Goal: Task Accomplishment & Management: Manage account settings

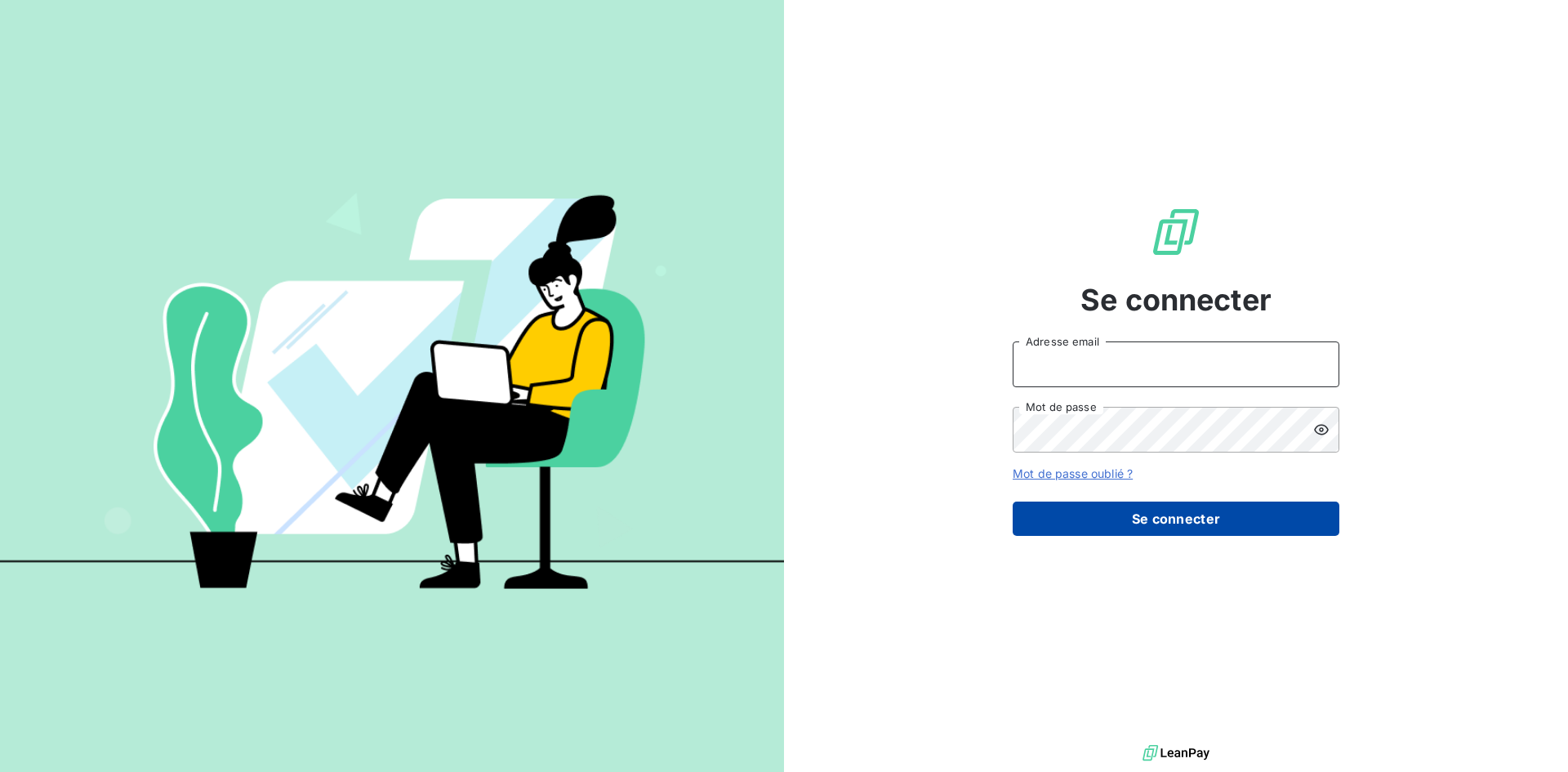
type input "[EMAIL_ADDRESS][DOMAIN_NAME]"
click at [1132, 514] on button "Se connecter" at bounding box center [1176, 519] width 327 height 34
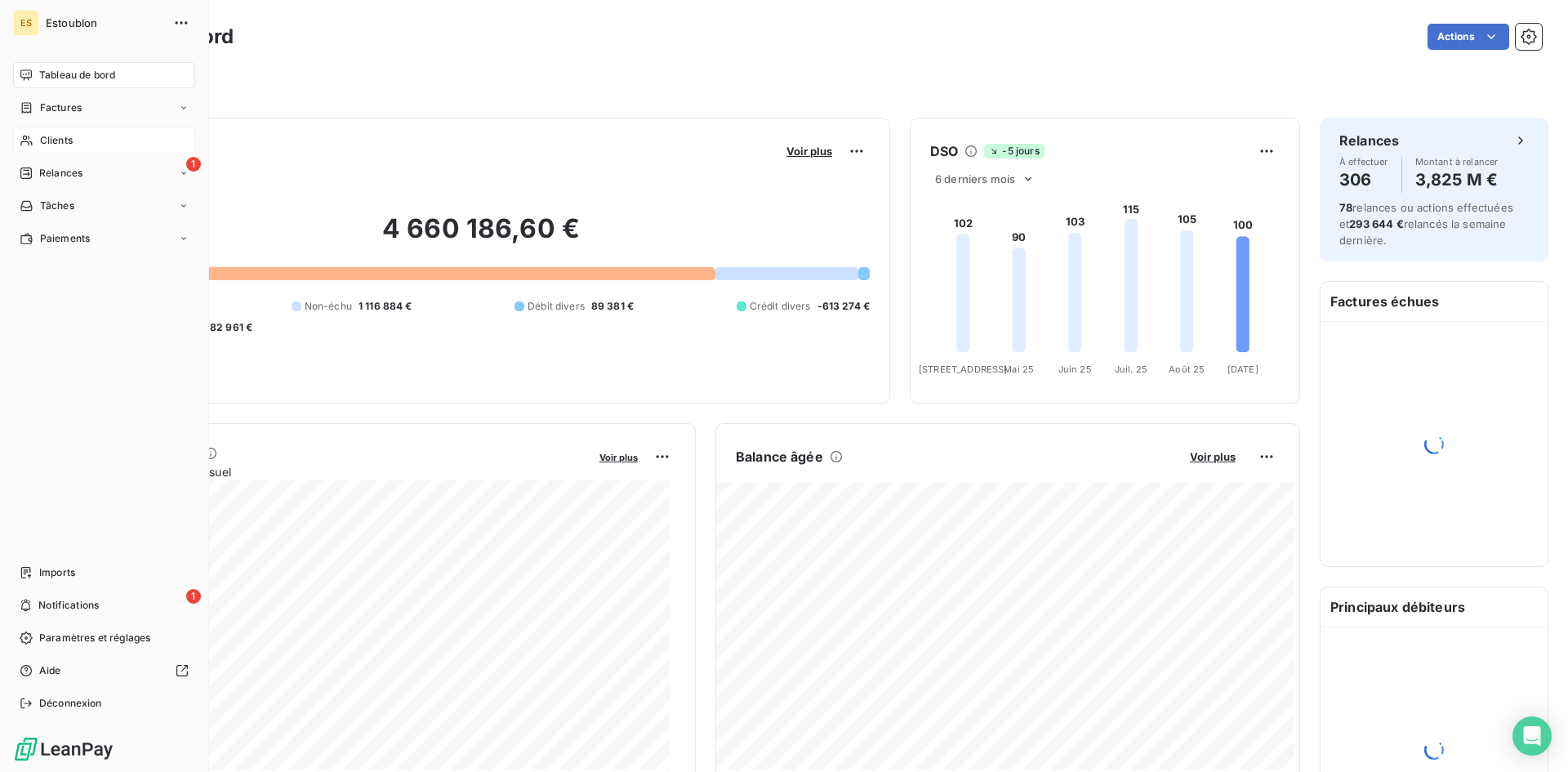
click at [62, 140] on span "Clients" at bounding box center [55, 141] width 32 height 15
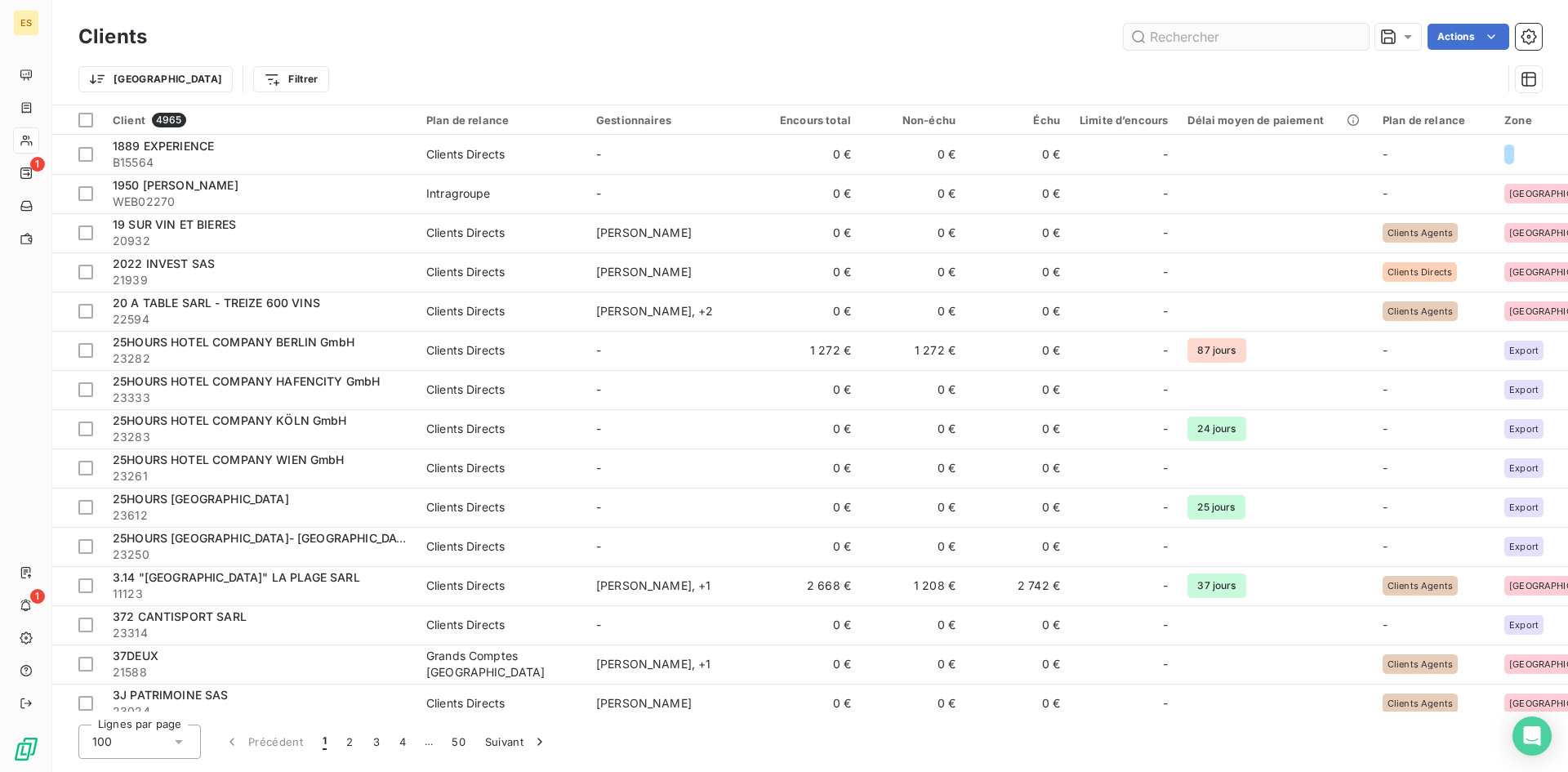
click at [1230, 37] on input "text" at bounding box center [1246, 37] width 245 height 27
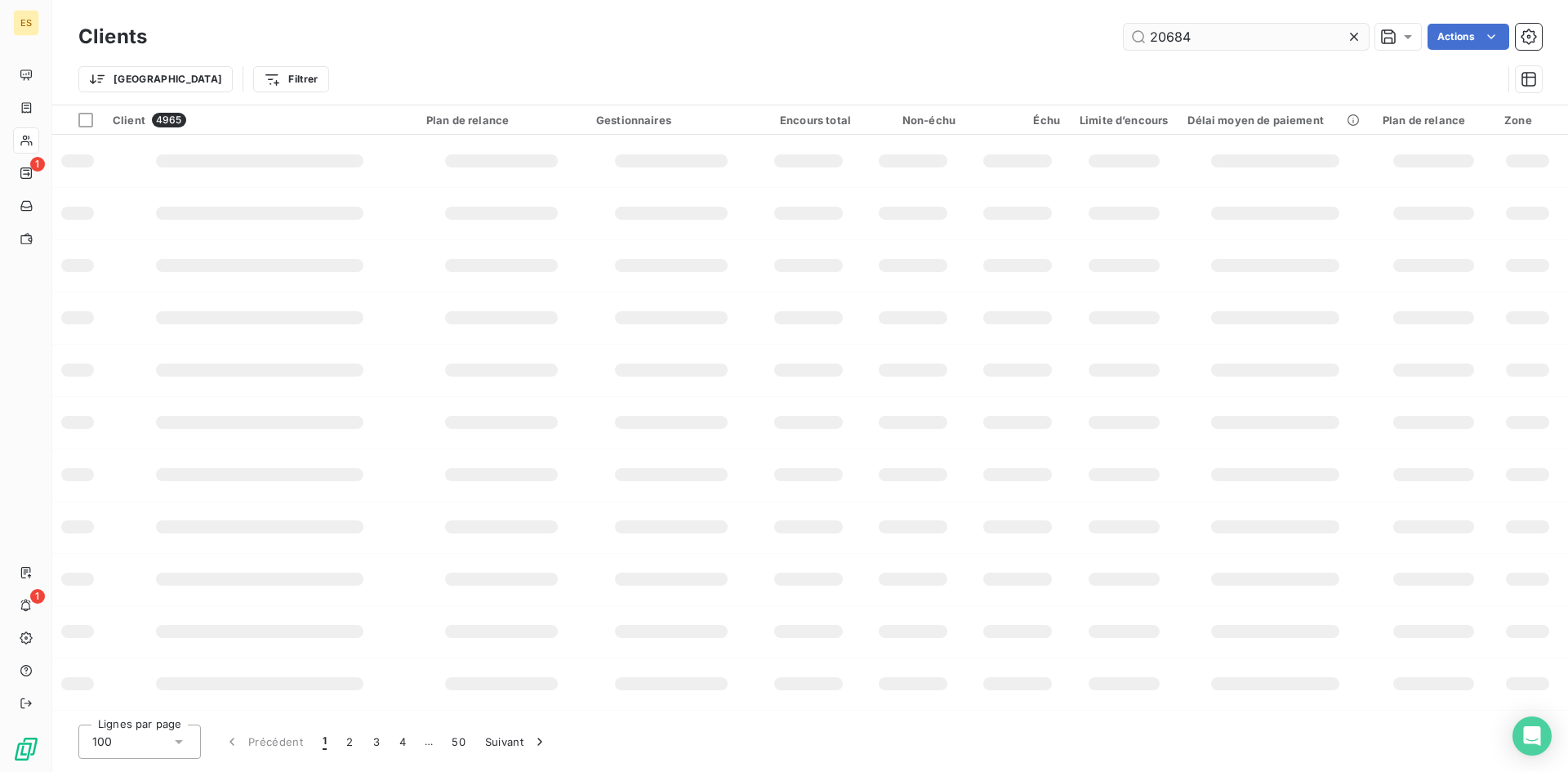
type input "20684"
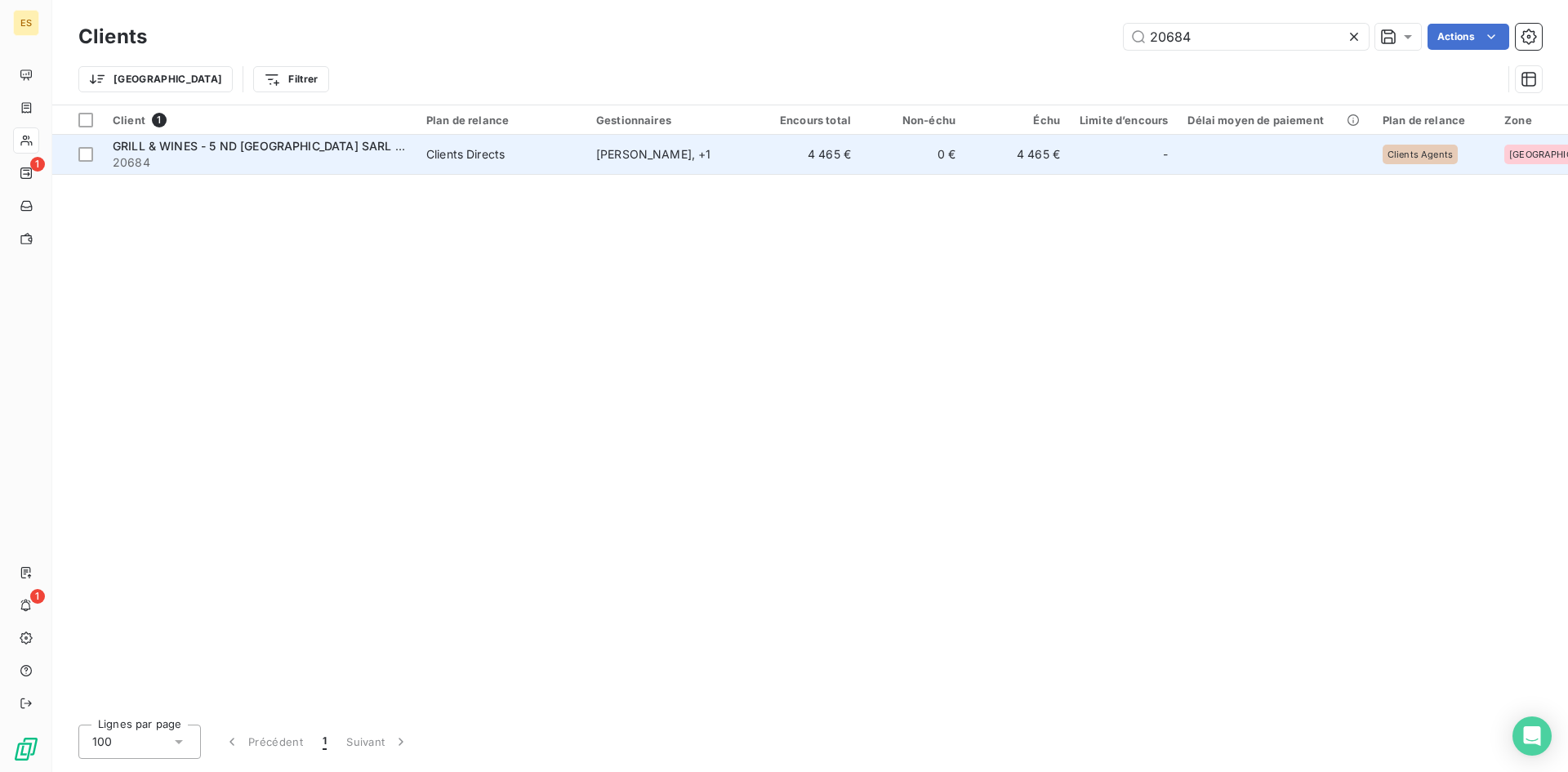
click at [301, 154] on span "20684" at bounding box center [259, 162] width 294 height 17
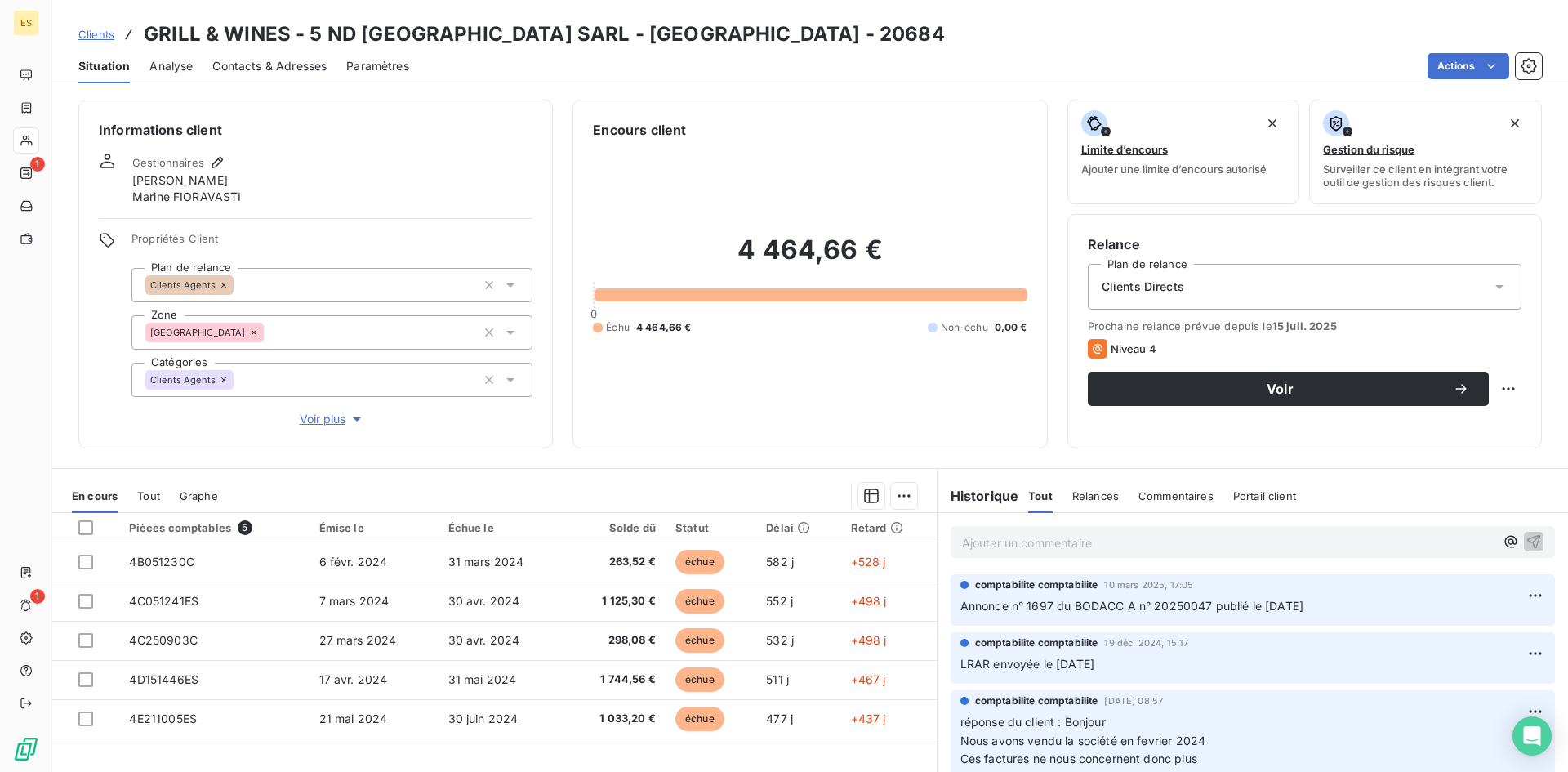
scroll to position [82, 0]
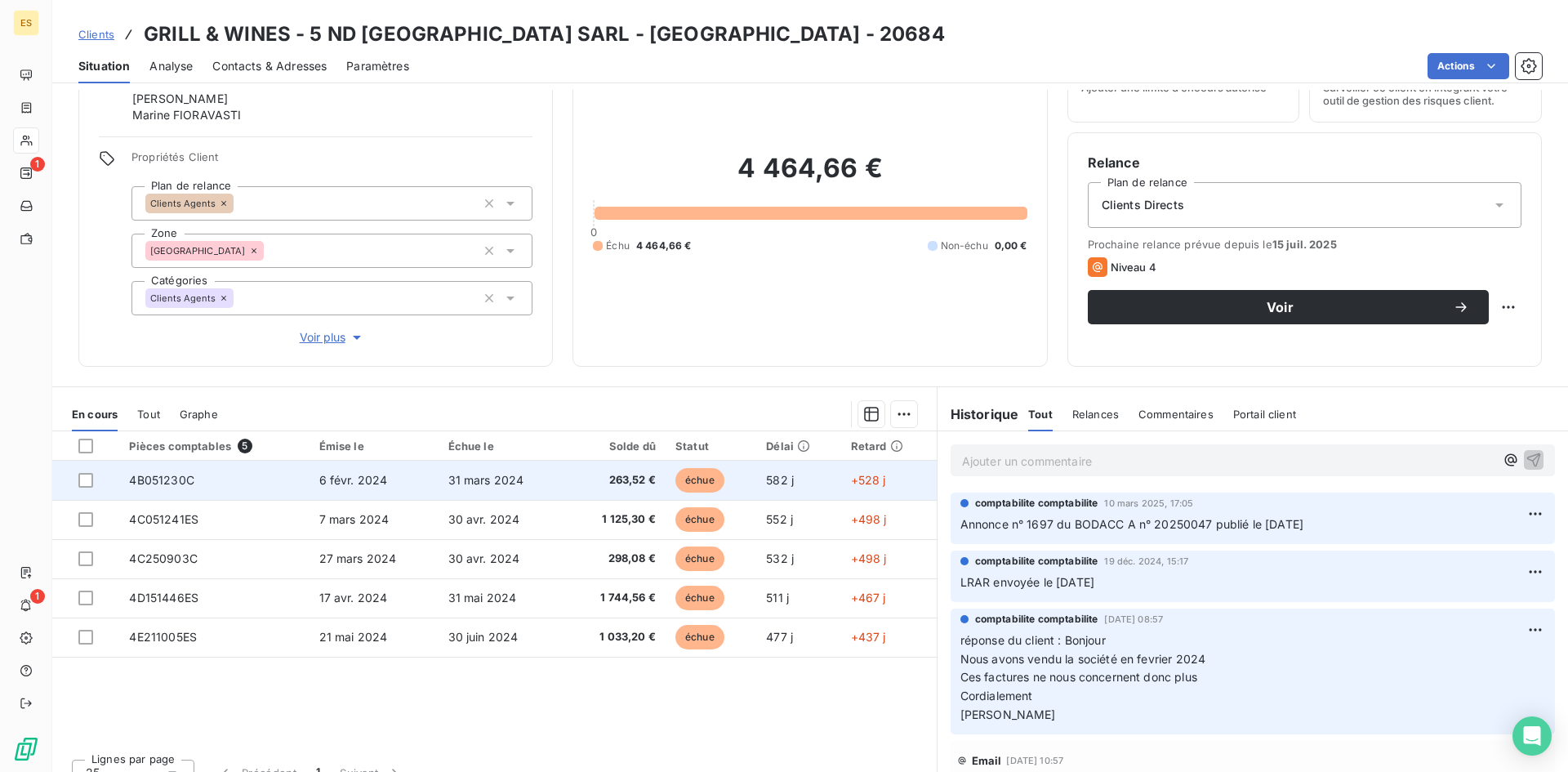
click at [265, 480] on td "4B051230C" at bounding box center [214, 480] width 190 height 39
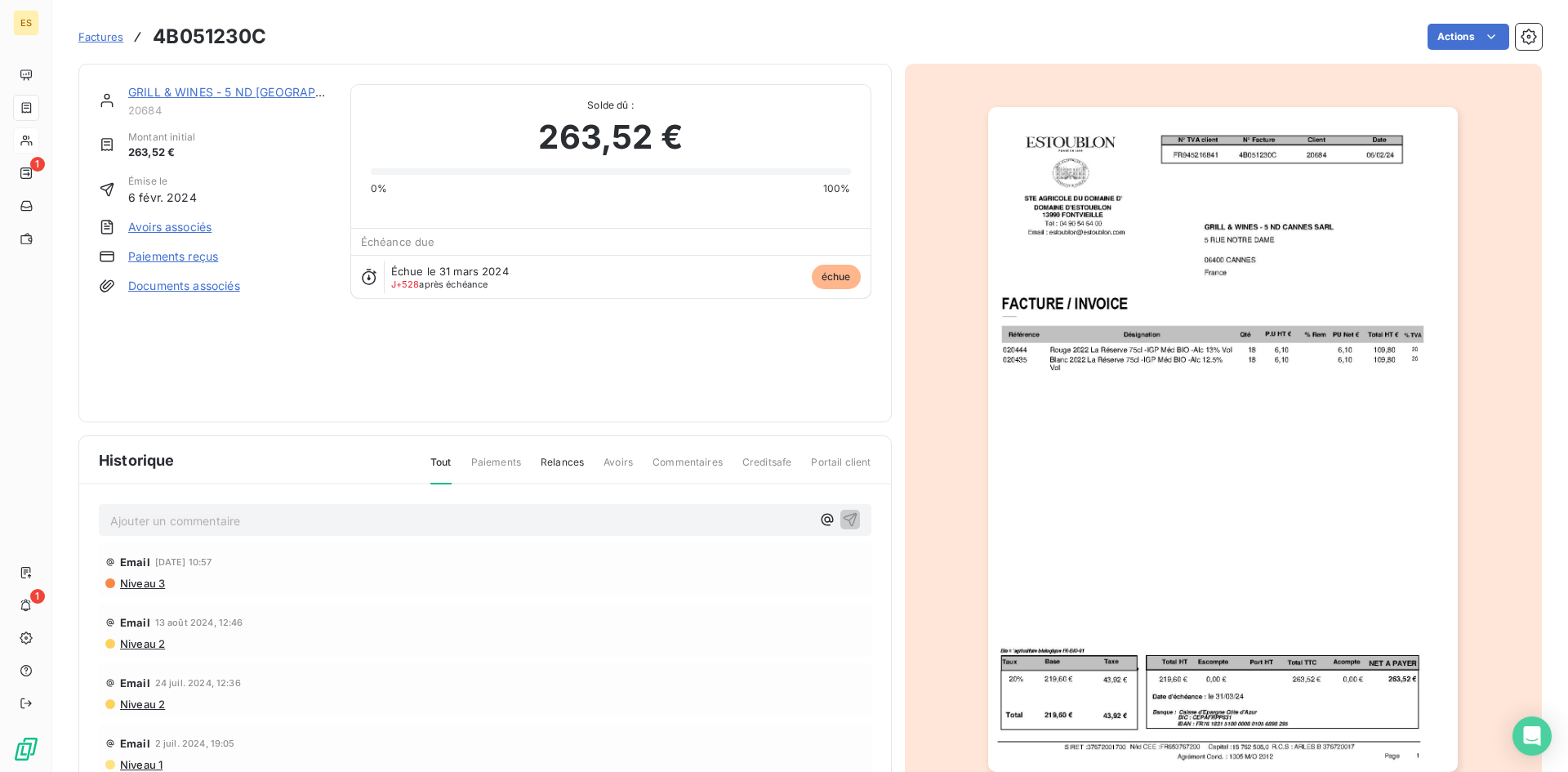
click at [211, 288] on link "Documents associés" at bounding box center [184, 286] width 112 height 17
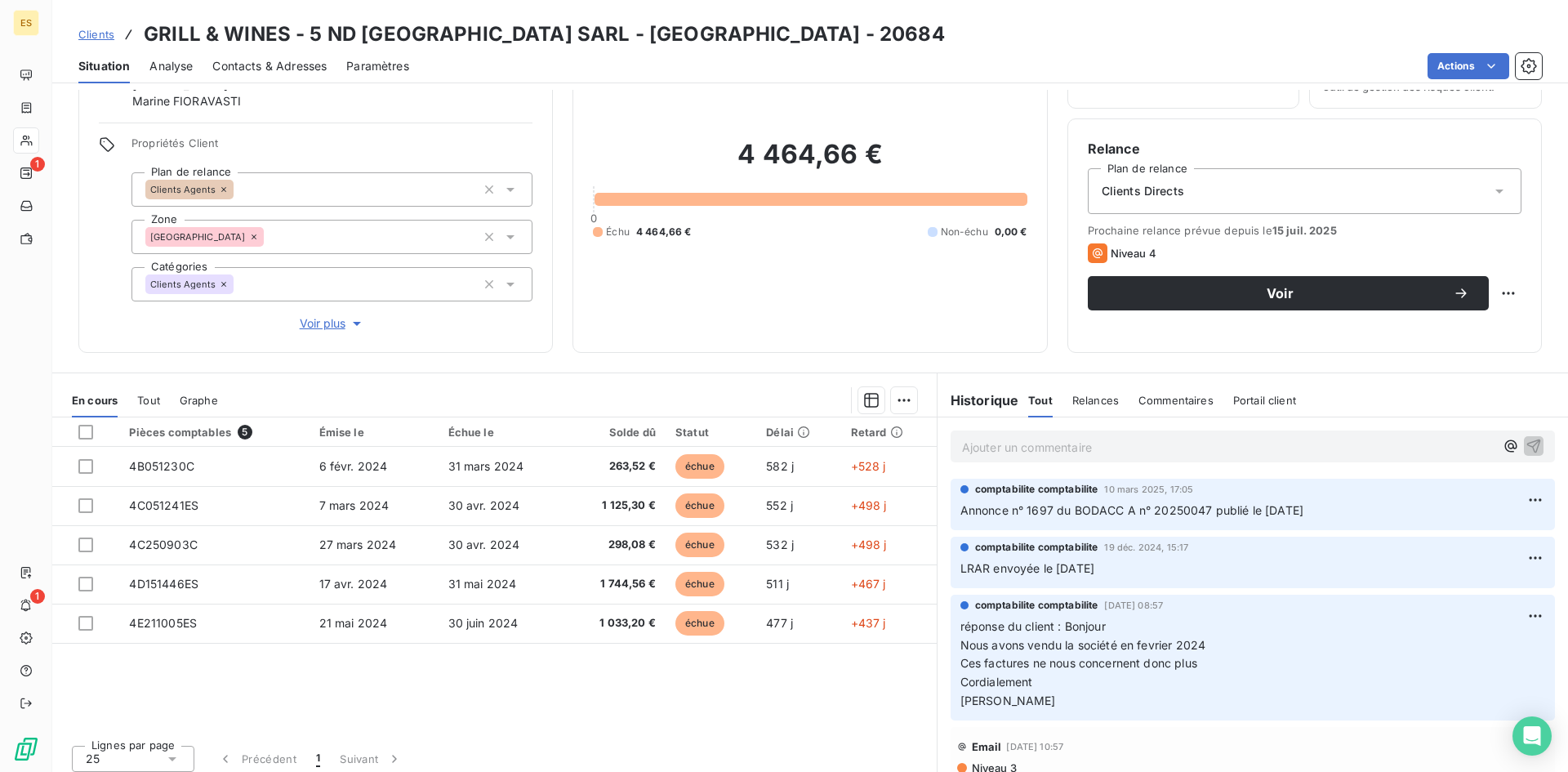
scroll to position [104, 0]
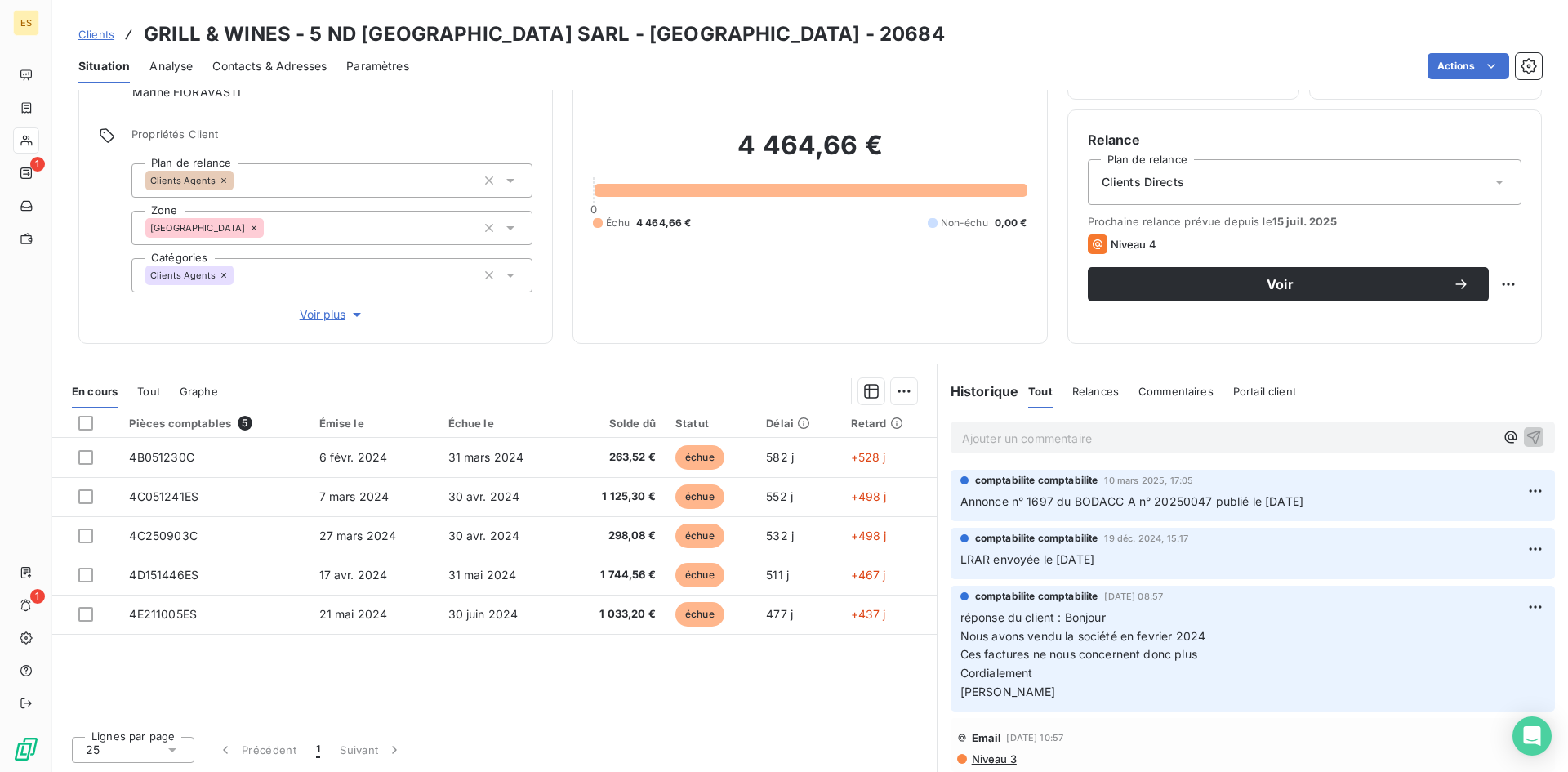
click at [240, 422] on span "5" at bounding box center [245, 423] width 15 height 15
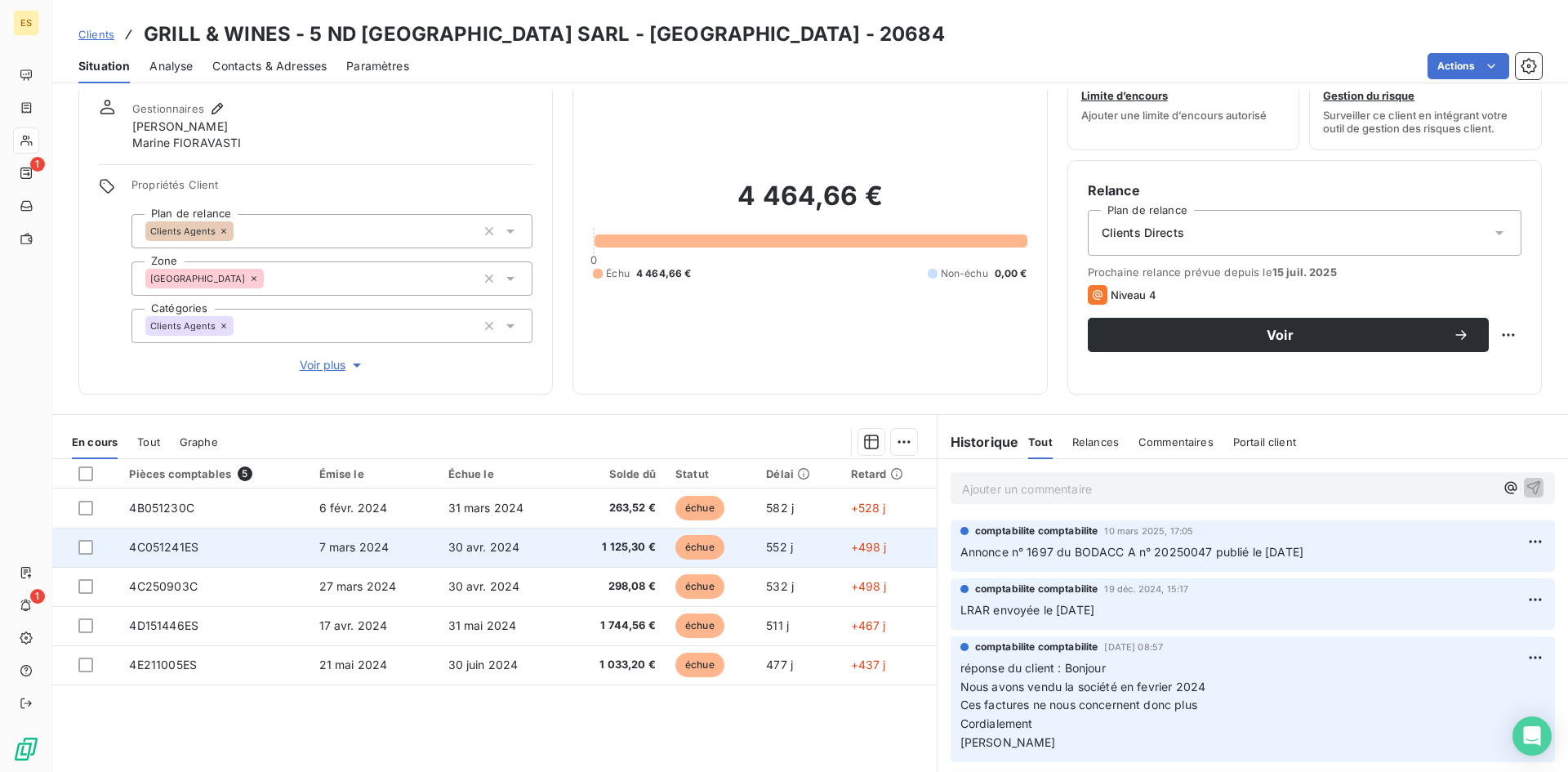
scroll to position [0, 0]
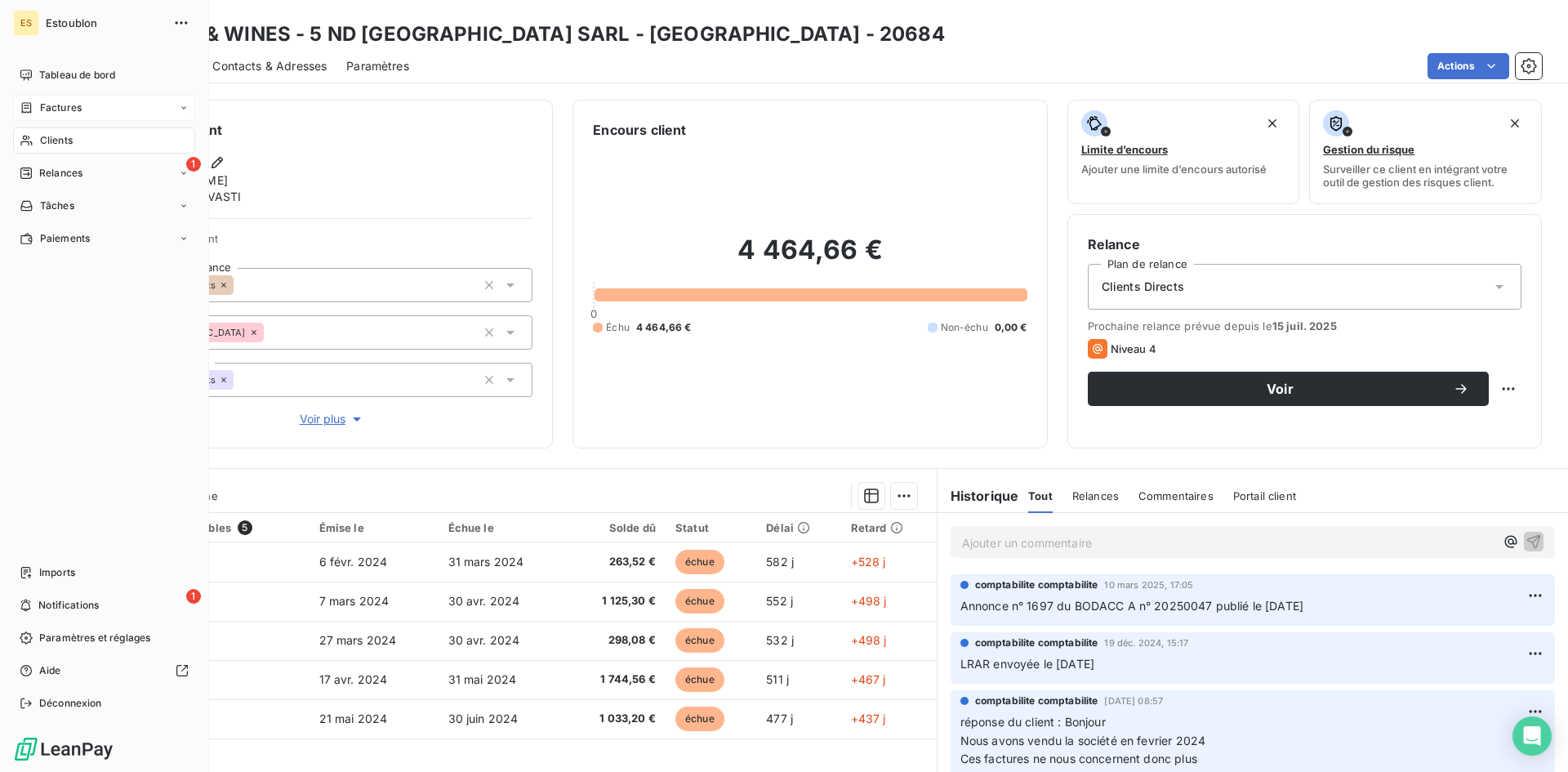
click at [86, 106] on div "Factures" at bounding box center [104, 108] width 182 height 27
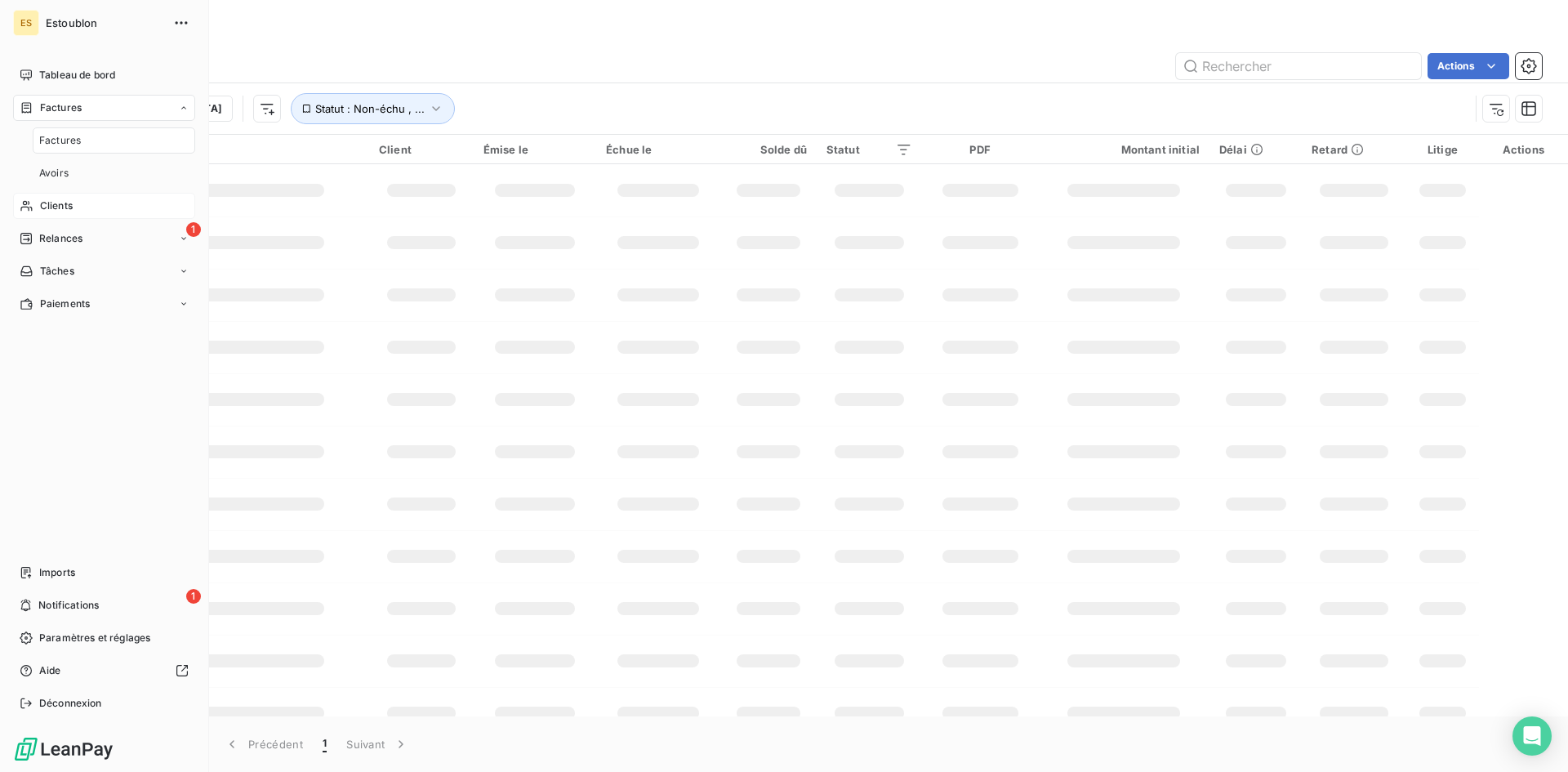
click at [86, 137] on div "Factures" at bounding box center [113, 141] width 162 height 27
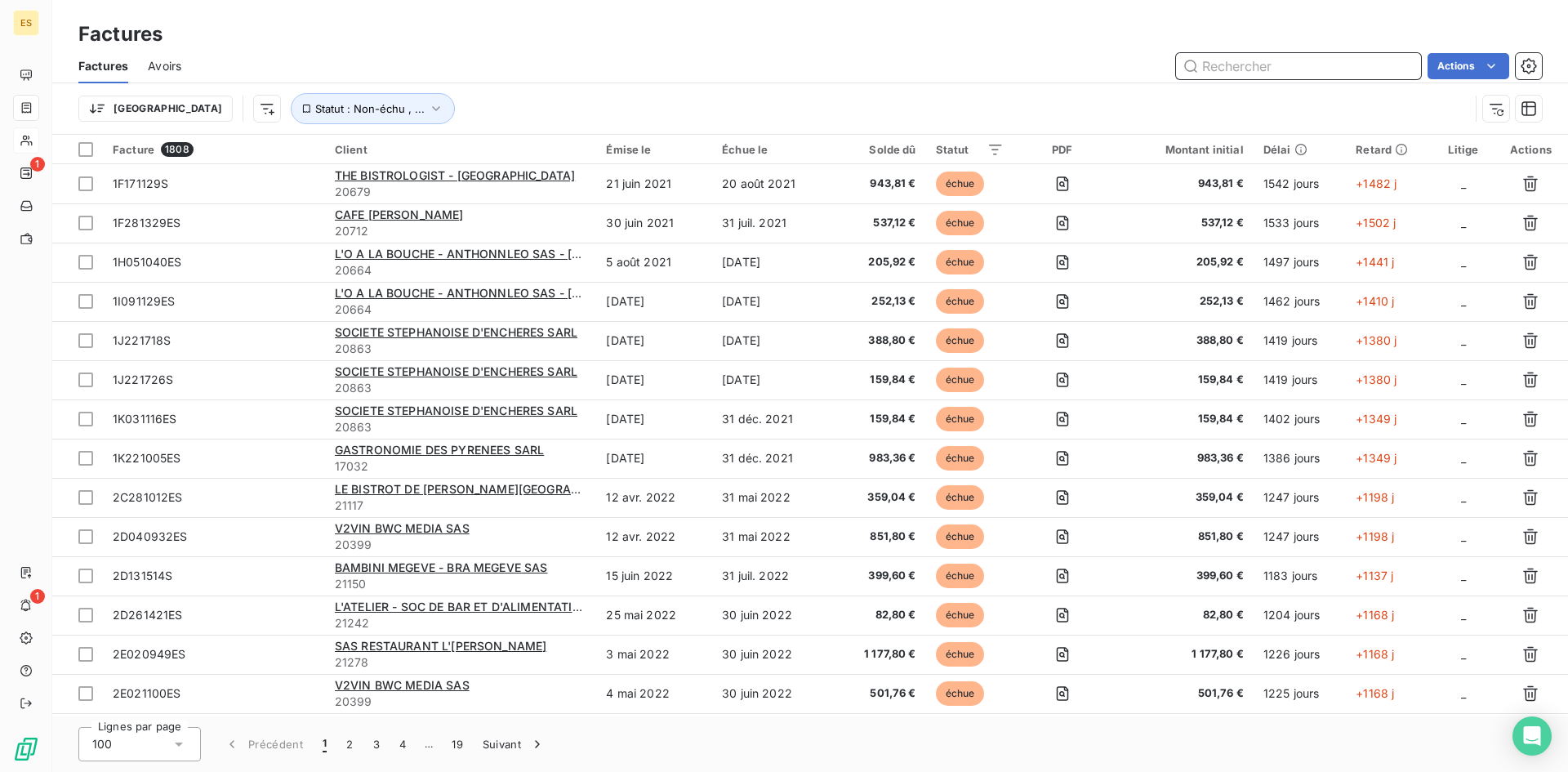
click at [1224, 65] on input "text" at bounding box center [1298, 66] width 245 height 27
click at [1224, 71] on input "text" at bounding box center [1298, 66] width 245 height 27
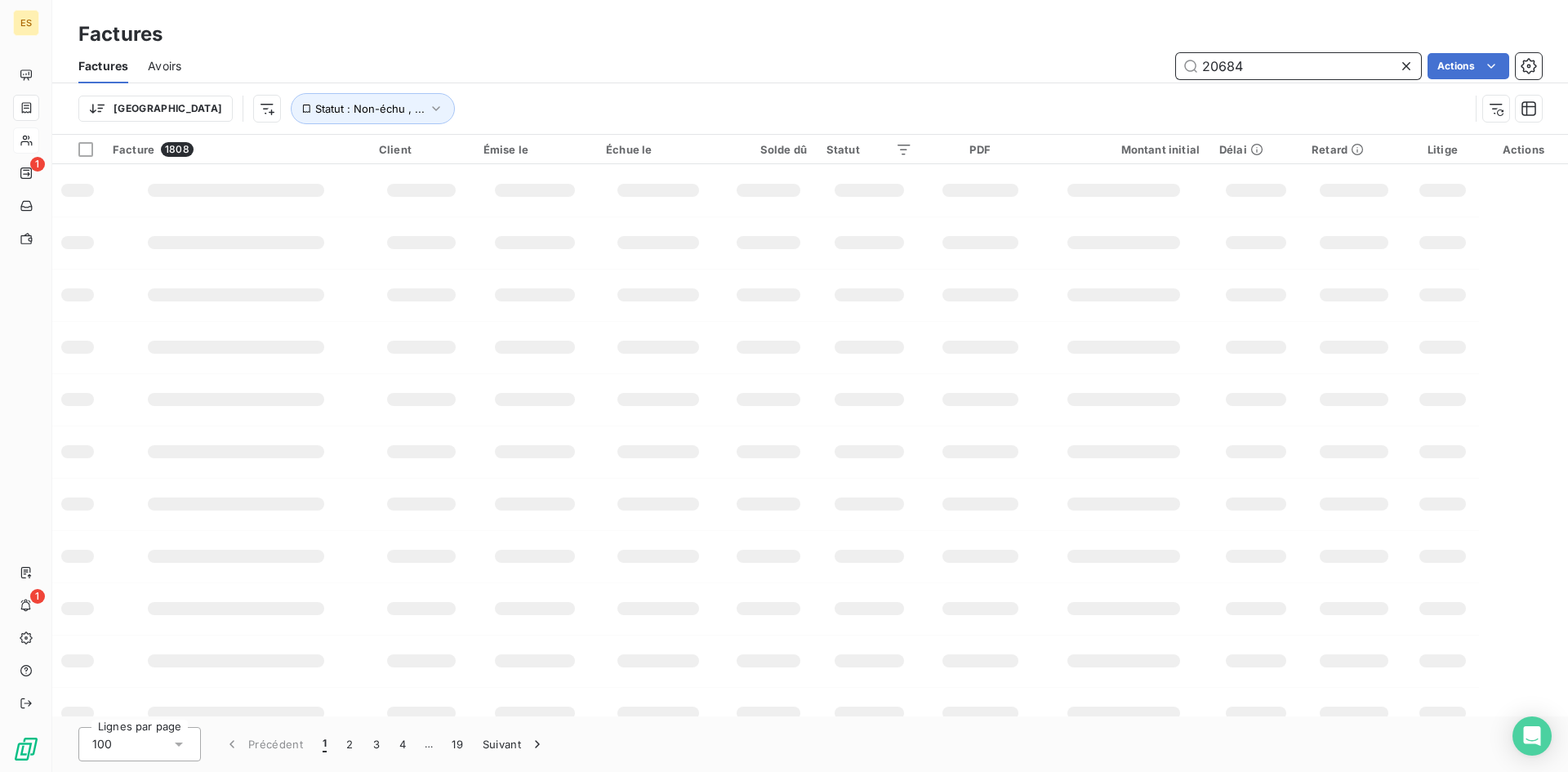
type input "20684"
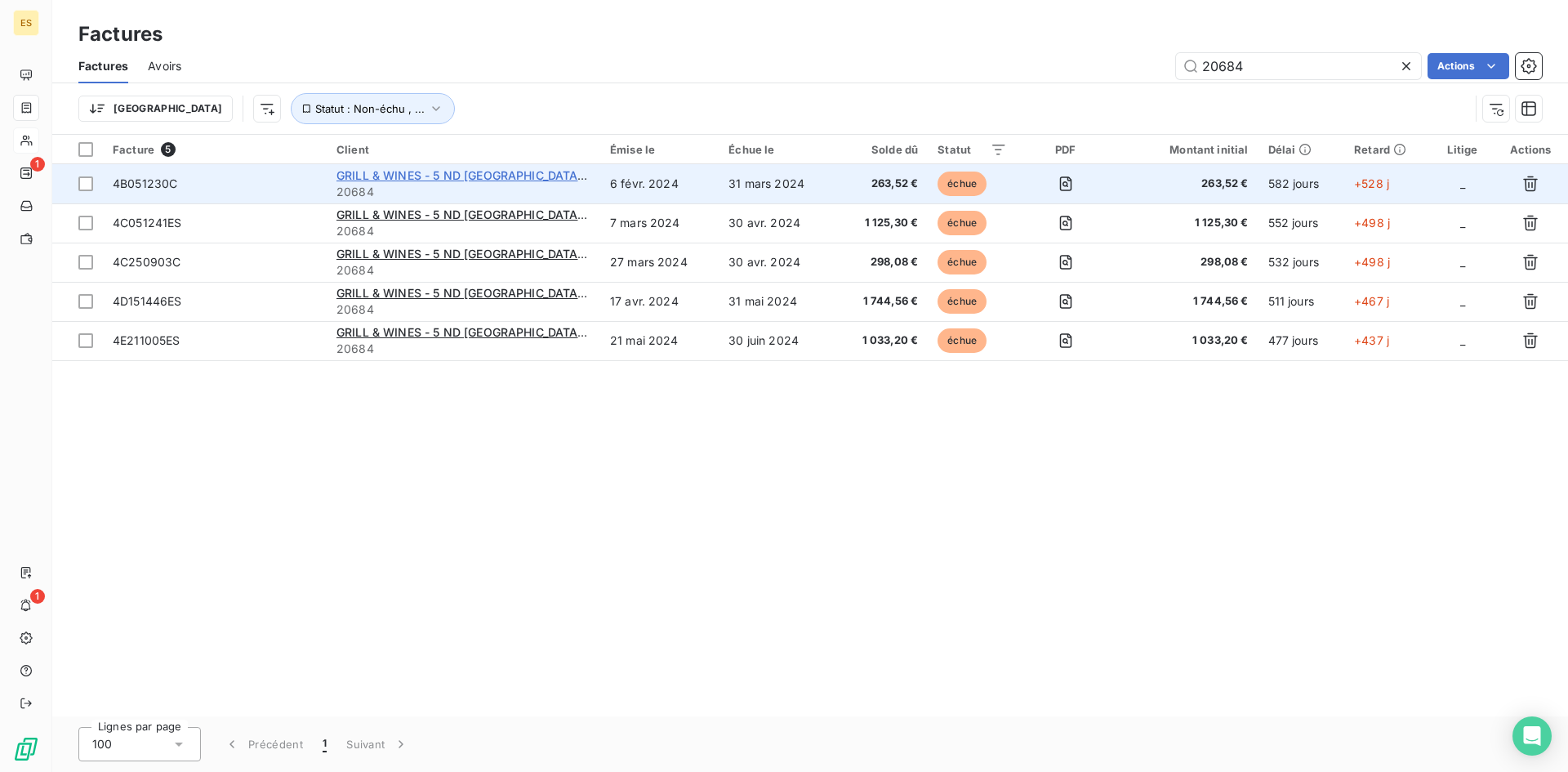
click at [448, 179] on span "GRILL & WINES - 5 ND [GEOGRAPHIC_DATA] SARL - [GEOGRAPHIC_DATA]" at bounding box center [540, 175] width 408 height 14
click at [129, 183] on span "4B051230C" at bounding box center [145, 183] width 65 height 14
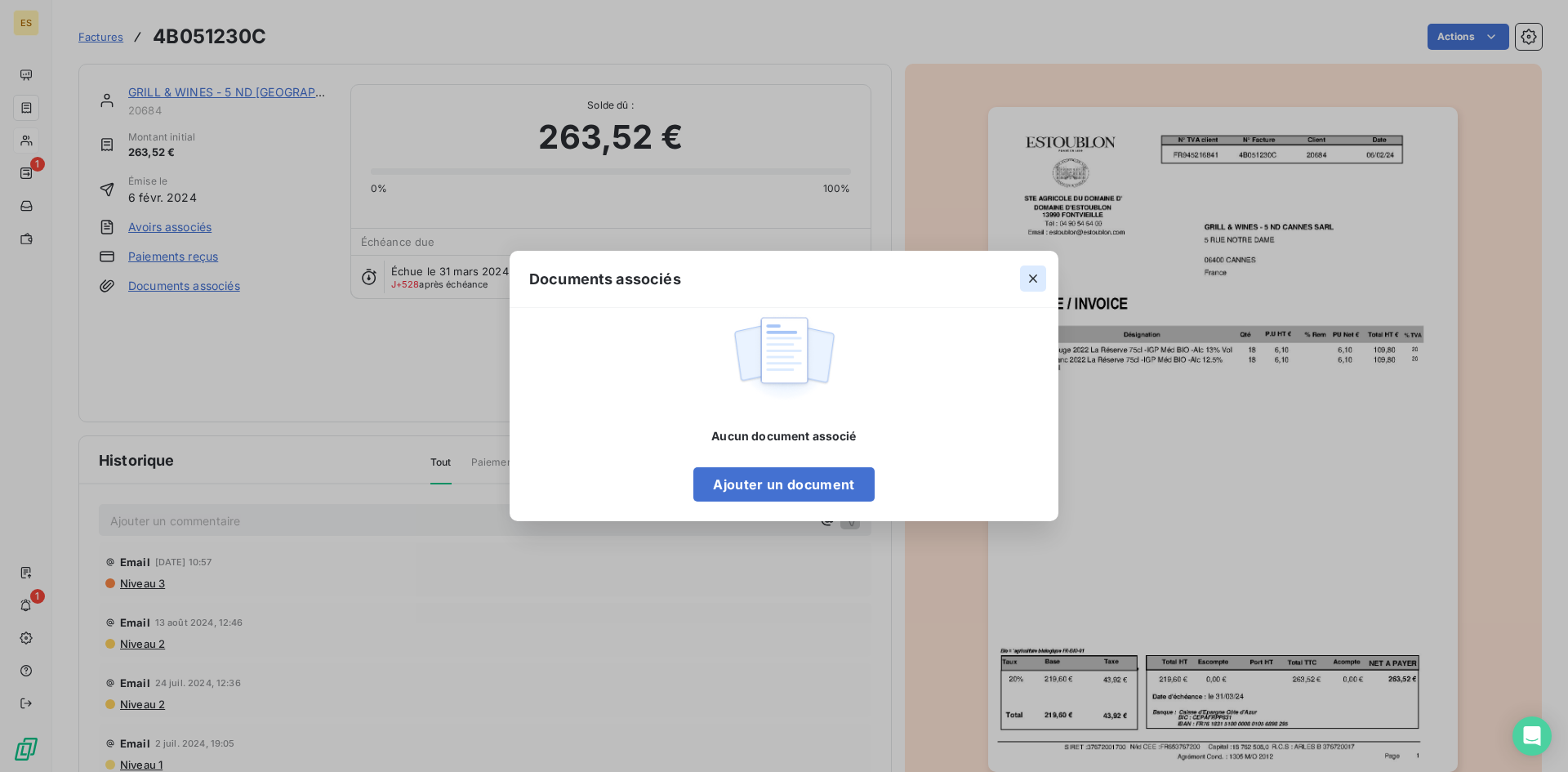
click at [1034, 275] on icon "button" at bounding box center [1033, 278] width 17 height 17
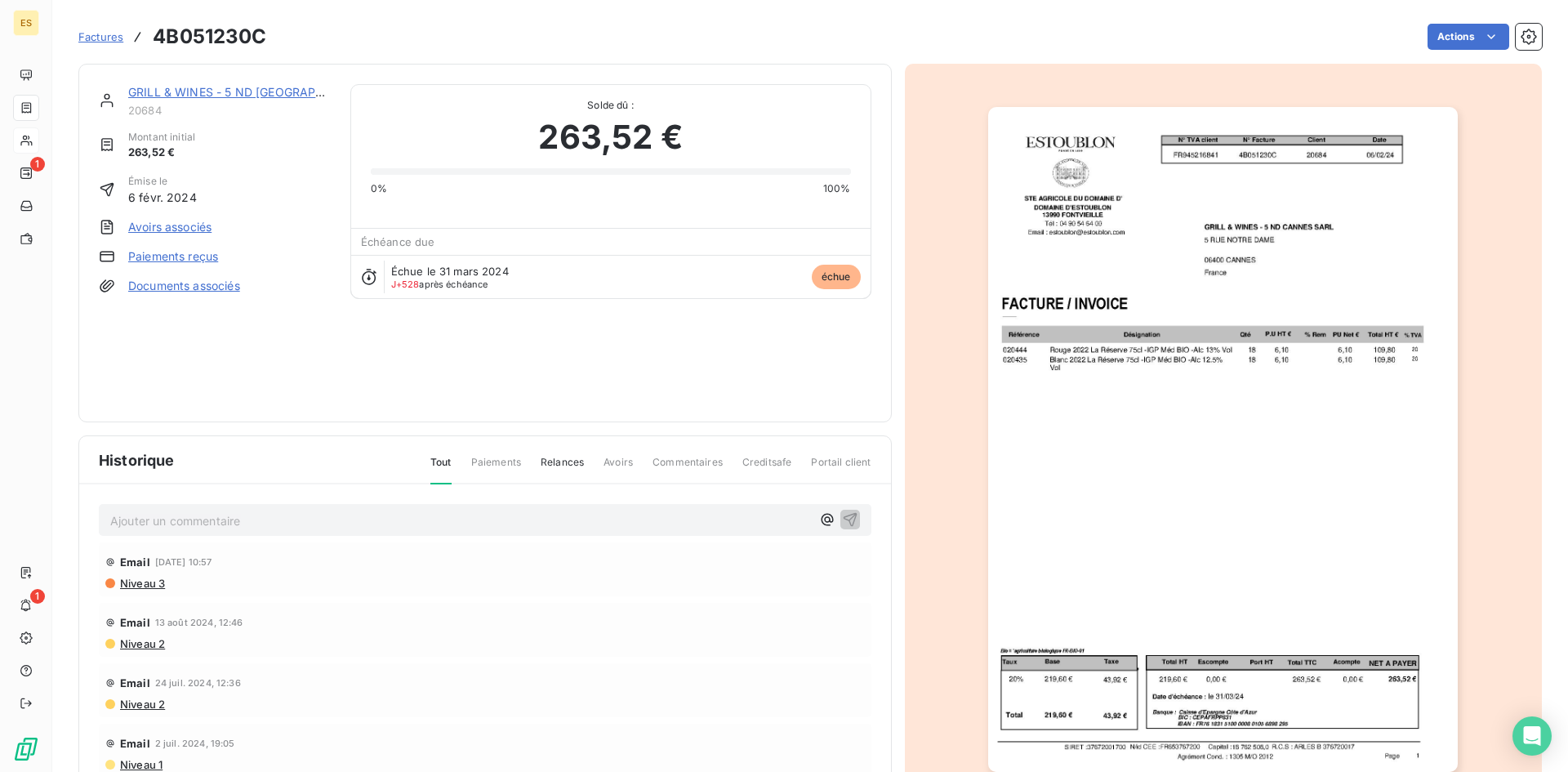
click at [929, 460] on html "ES 1 1 Factures 4B051230C Actions GRILL & WINES - 5 ND [GEOGRAPHIC_DATA] SARL -…" at bounding box center [784, 386] width 1568 height 772
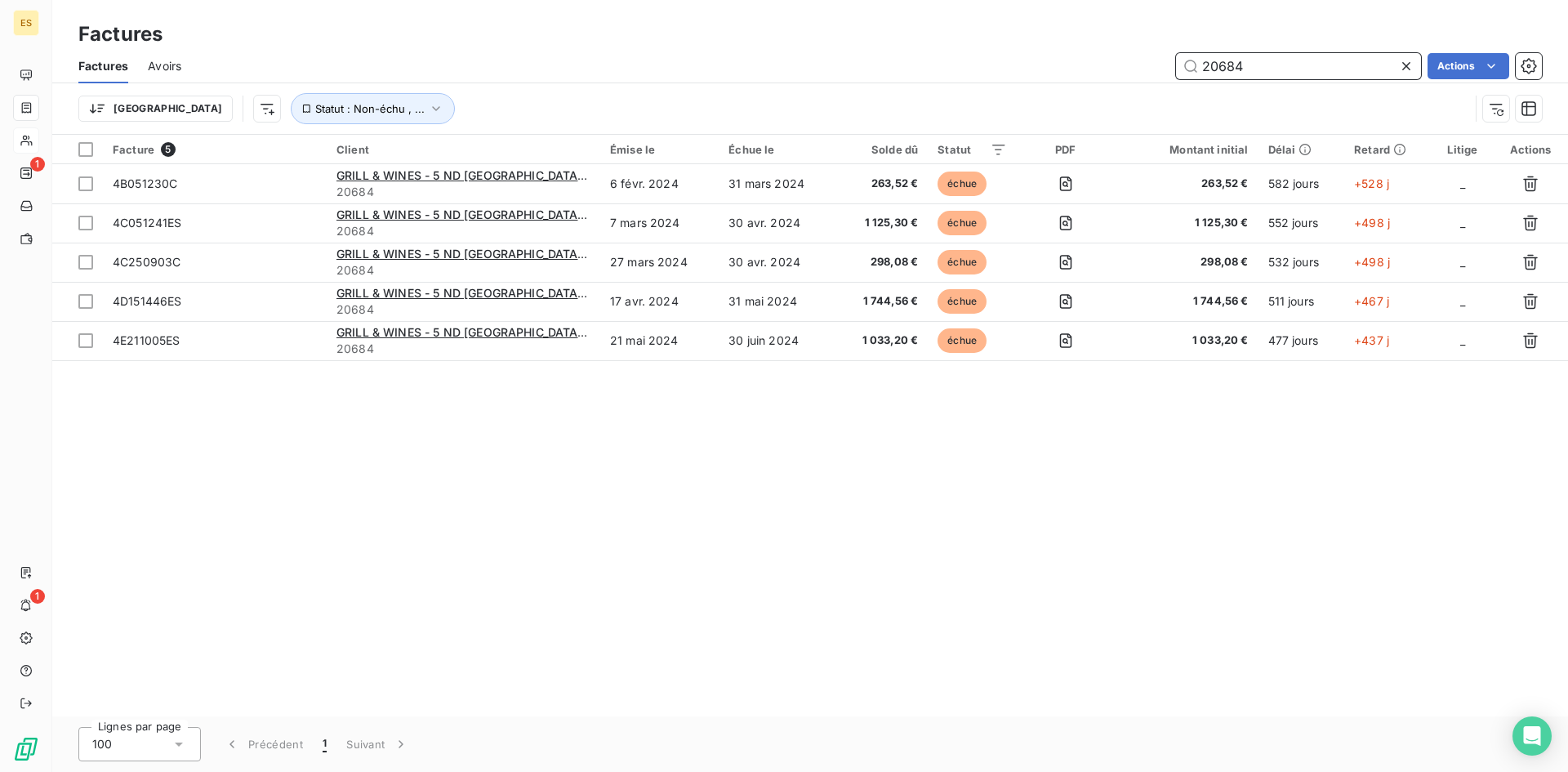
drag, startPoint x: 1221, startPoint y: 62, endPoint x: 1152, endPoint y: 69, distance: 69.4
click at [1152, 69] on div "20684 Actions" at bounding box center [872, 66] width 1341 height 27
type input "21930"
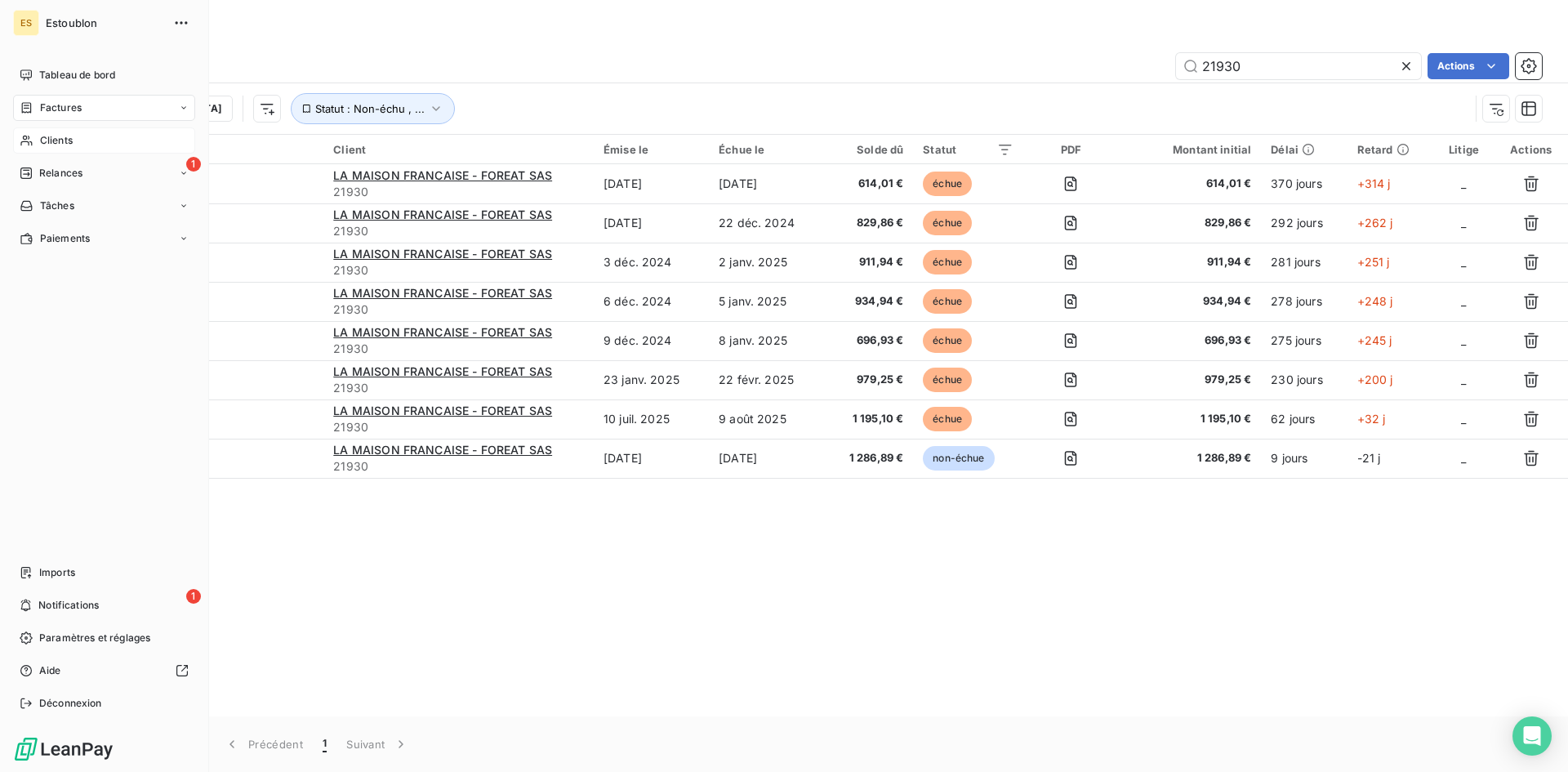
click at [37, 141] on div "Clients" at bounding box center [104, 141] width 182 height 27
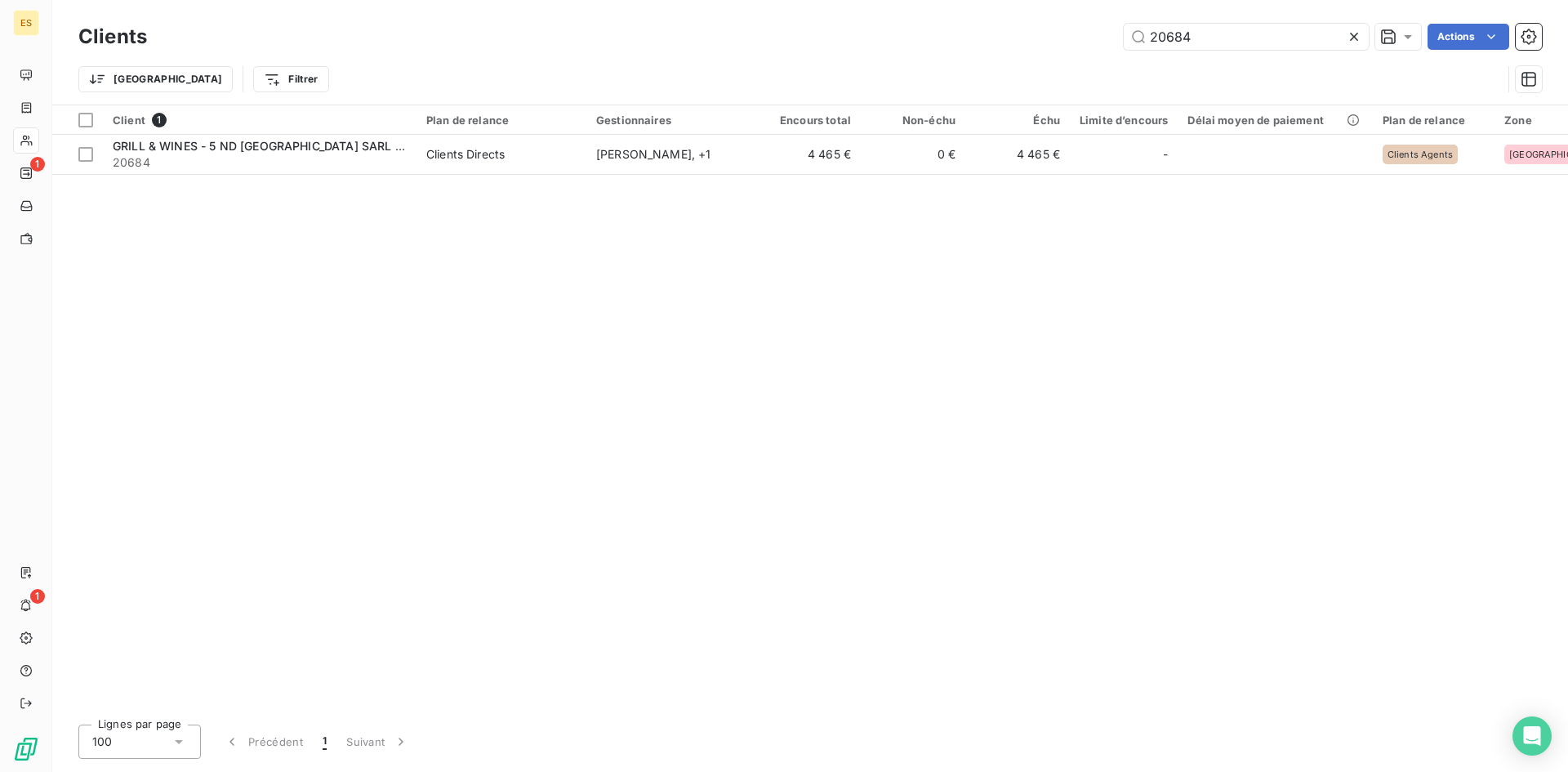
drag, startPoint x: 1225, startPoint y: 31, endPoint x: 1089, endPoint y: 45, distance: 136.7
click at [1089, 45] on div "20684 Actions" at bounding box center [854, 37] width 1375 height 27
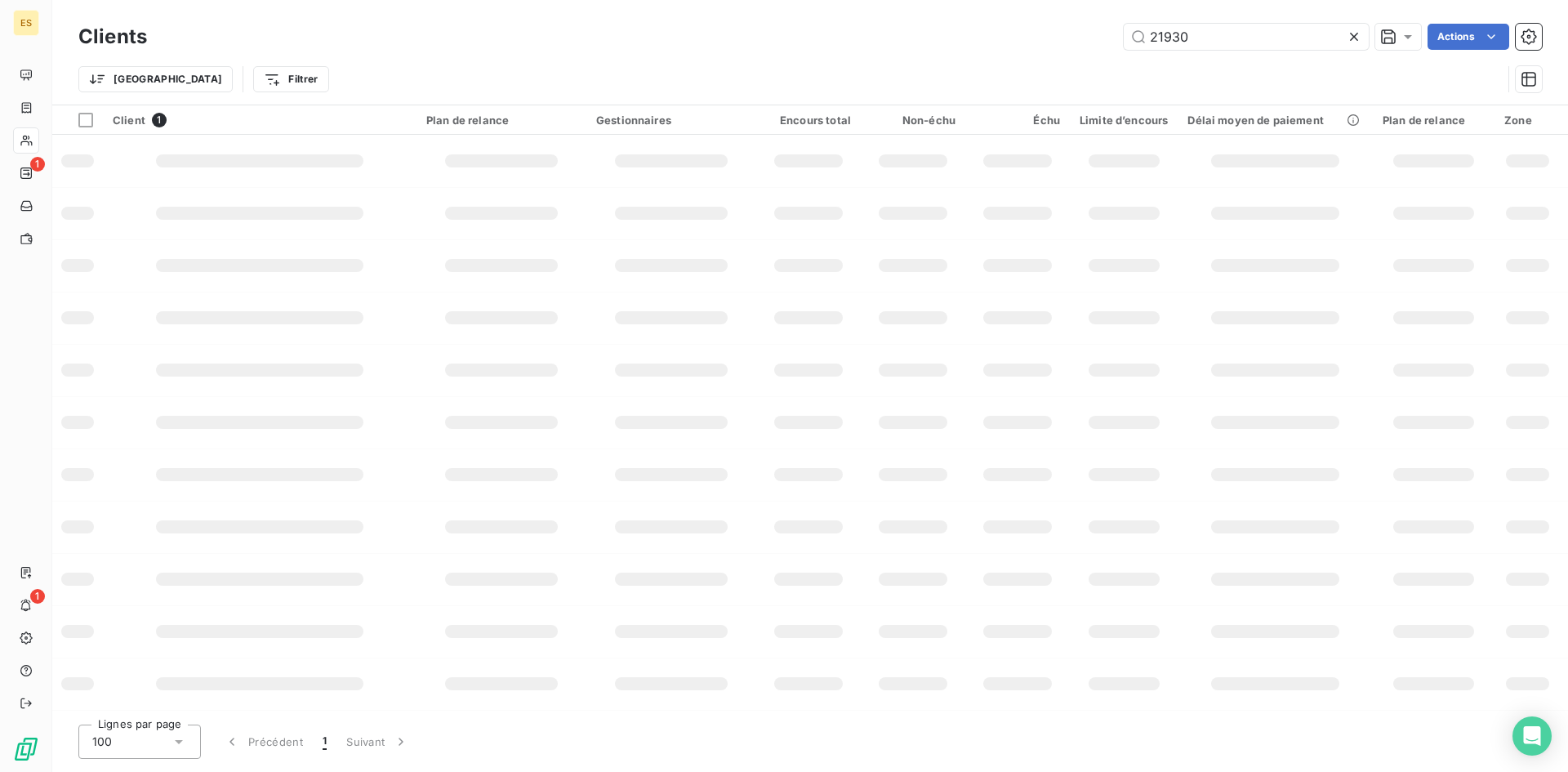
type input "21930"
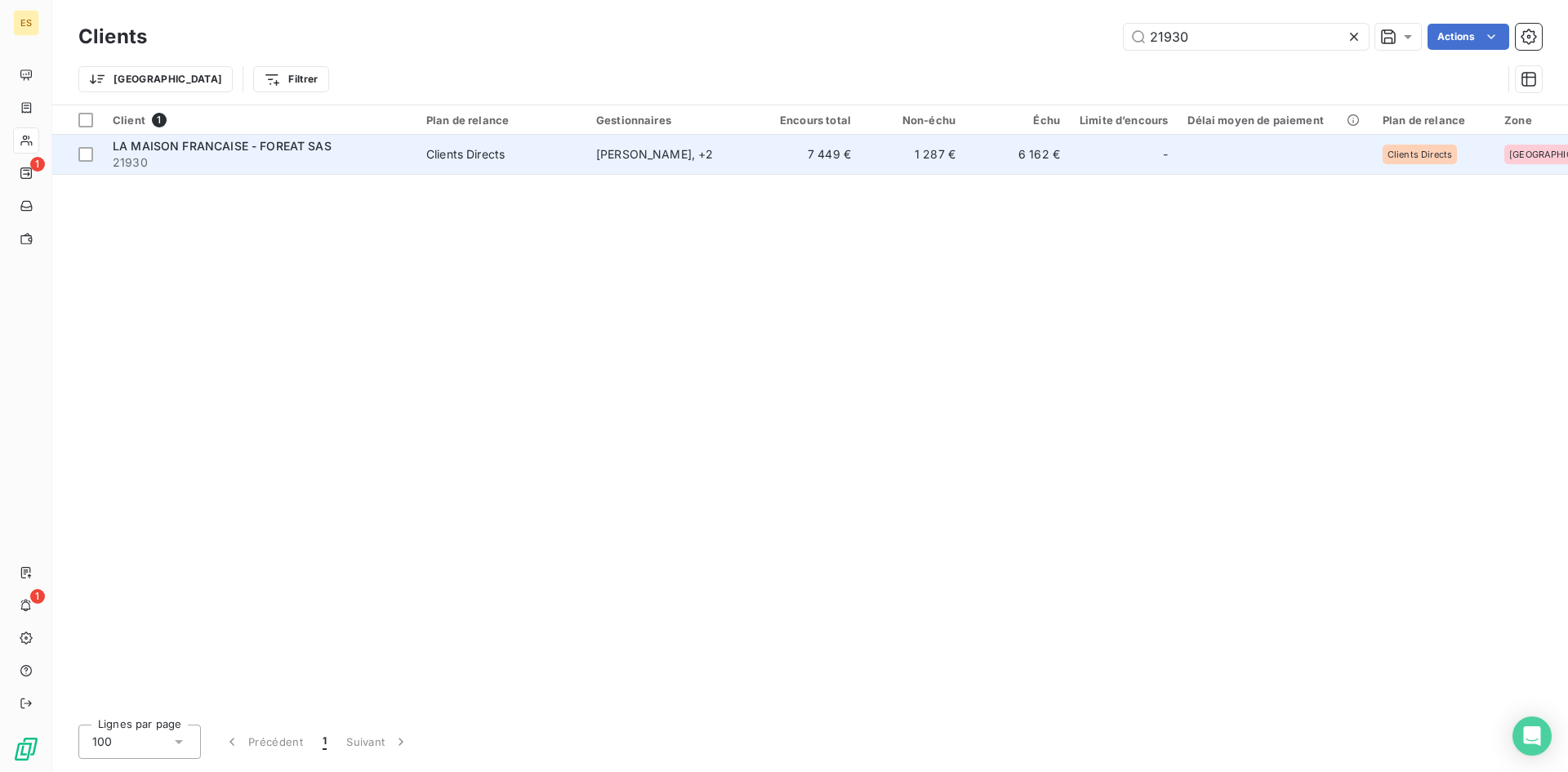
click at [518, 157] on span "Clients Directs" at bounding box center [501, 155] width 150 height 17
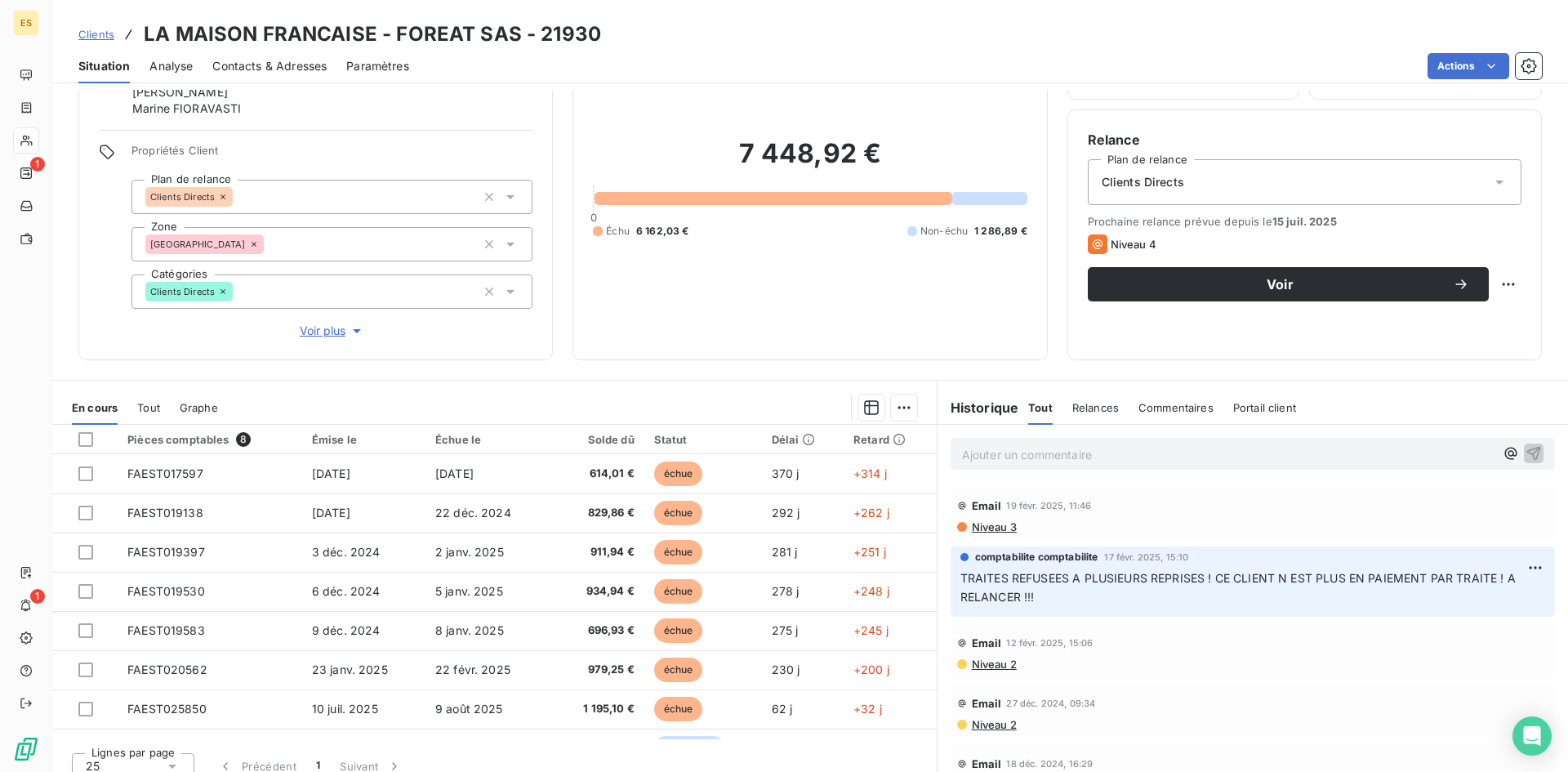
scroll to position [121, 0]
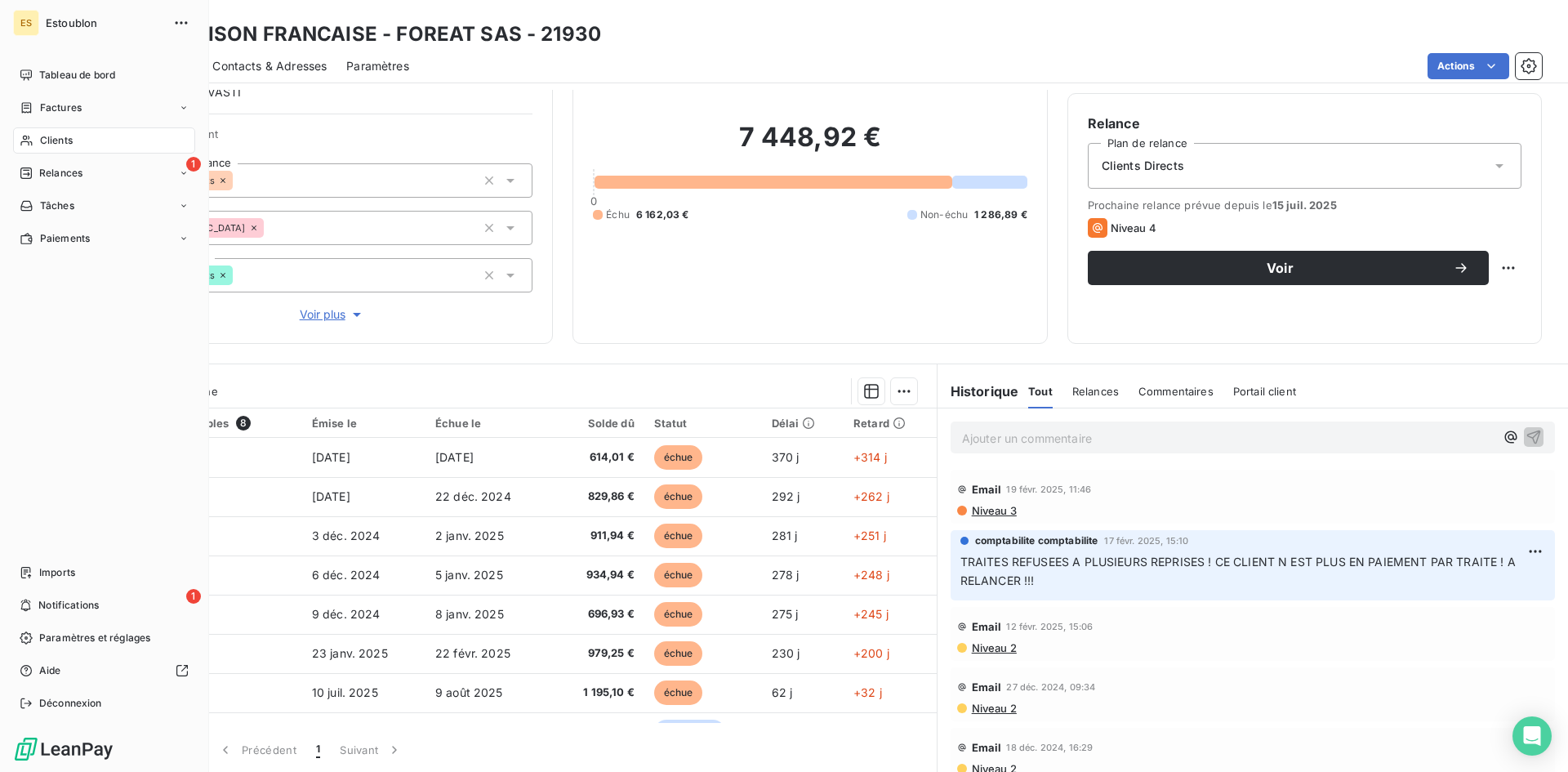
click at [60, 140] on span "Clients" at bounding box center [55, 141] width 32 height 15
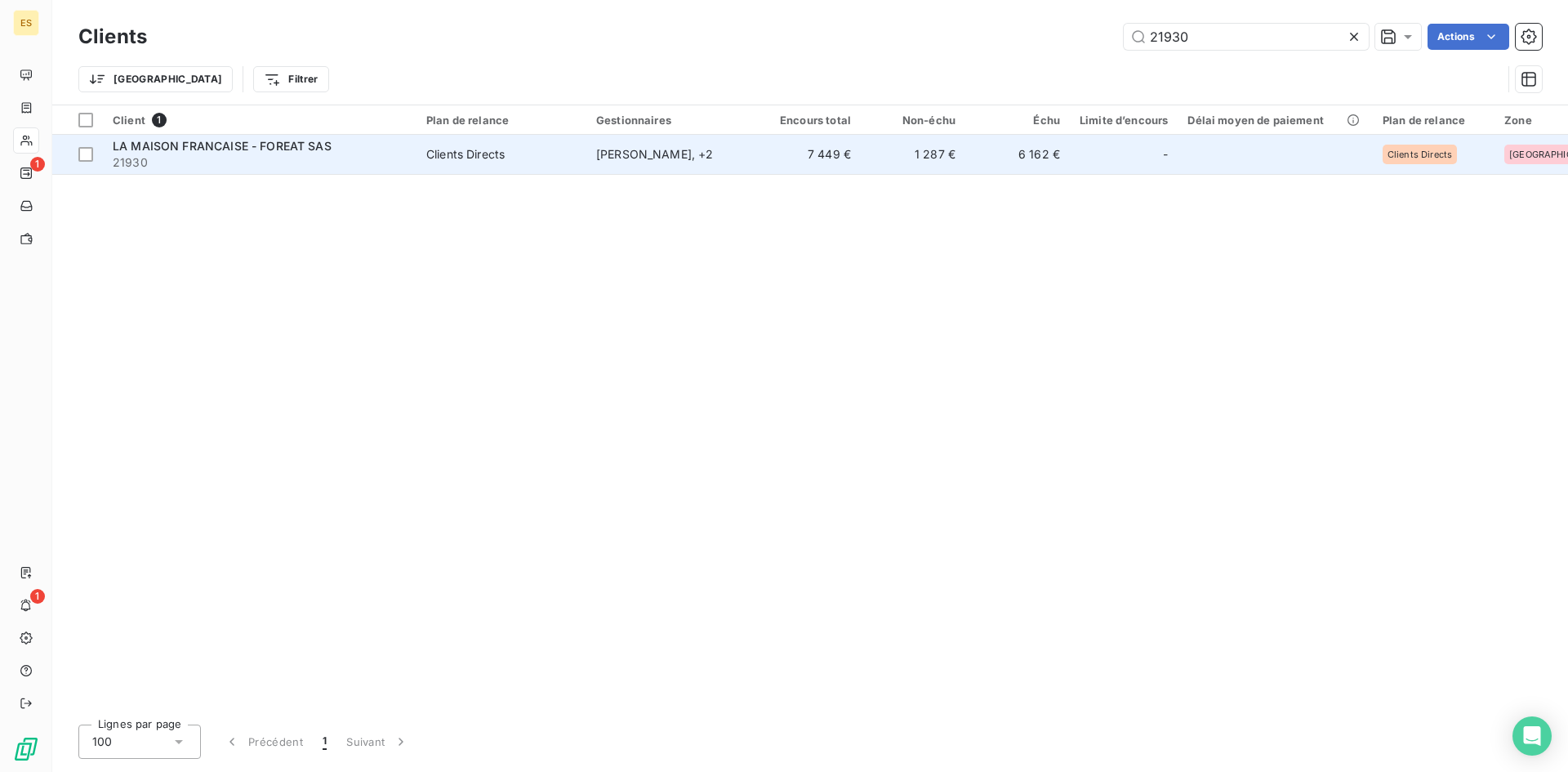
click at [237, 157] on span "21930" at bounding box center [259, 162] width 294 height 17
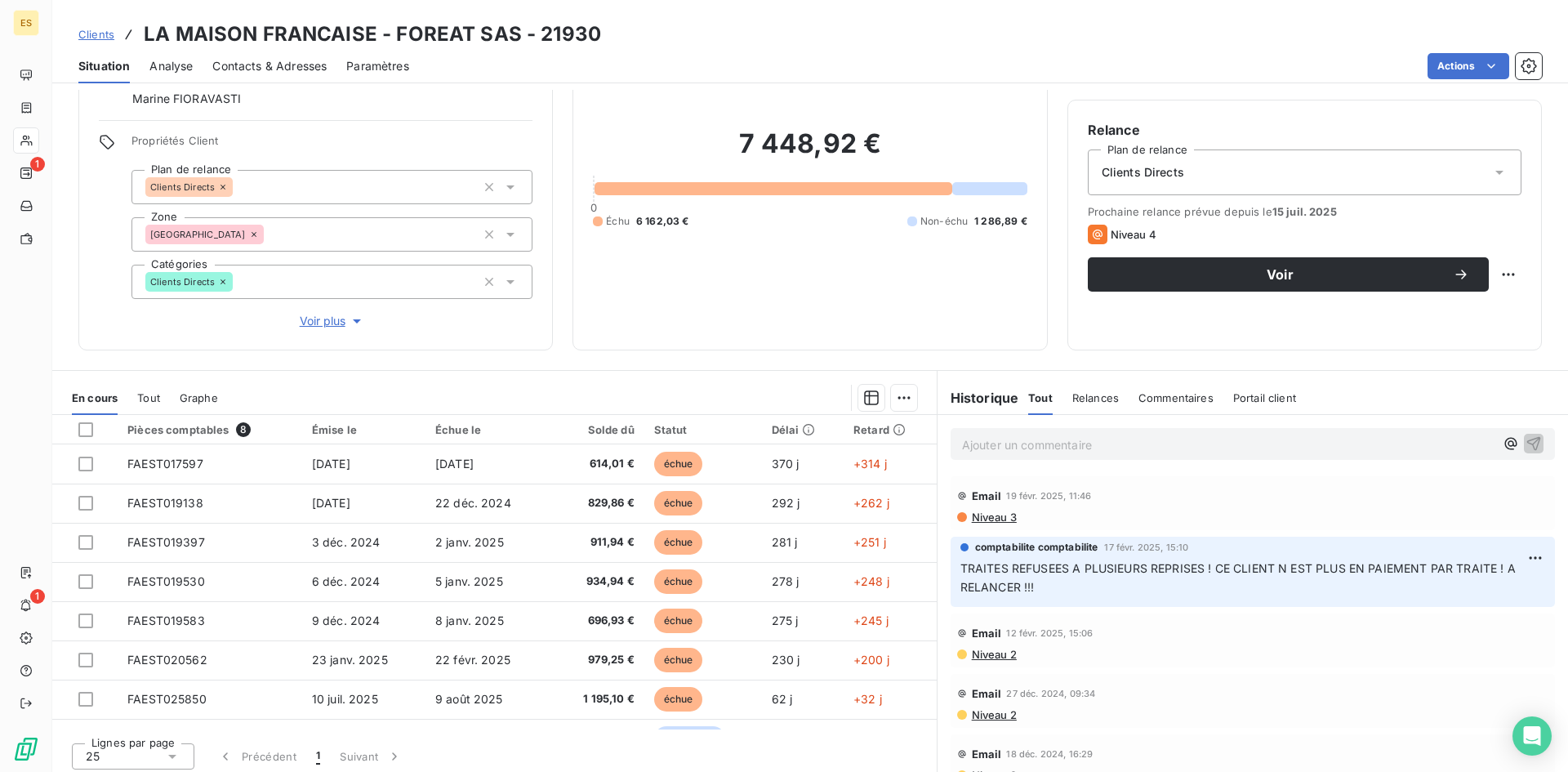
scroll to position [121, 0]
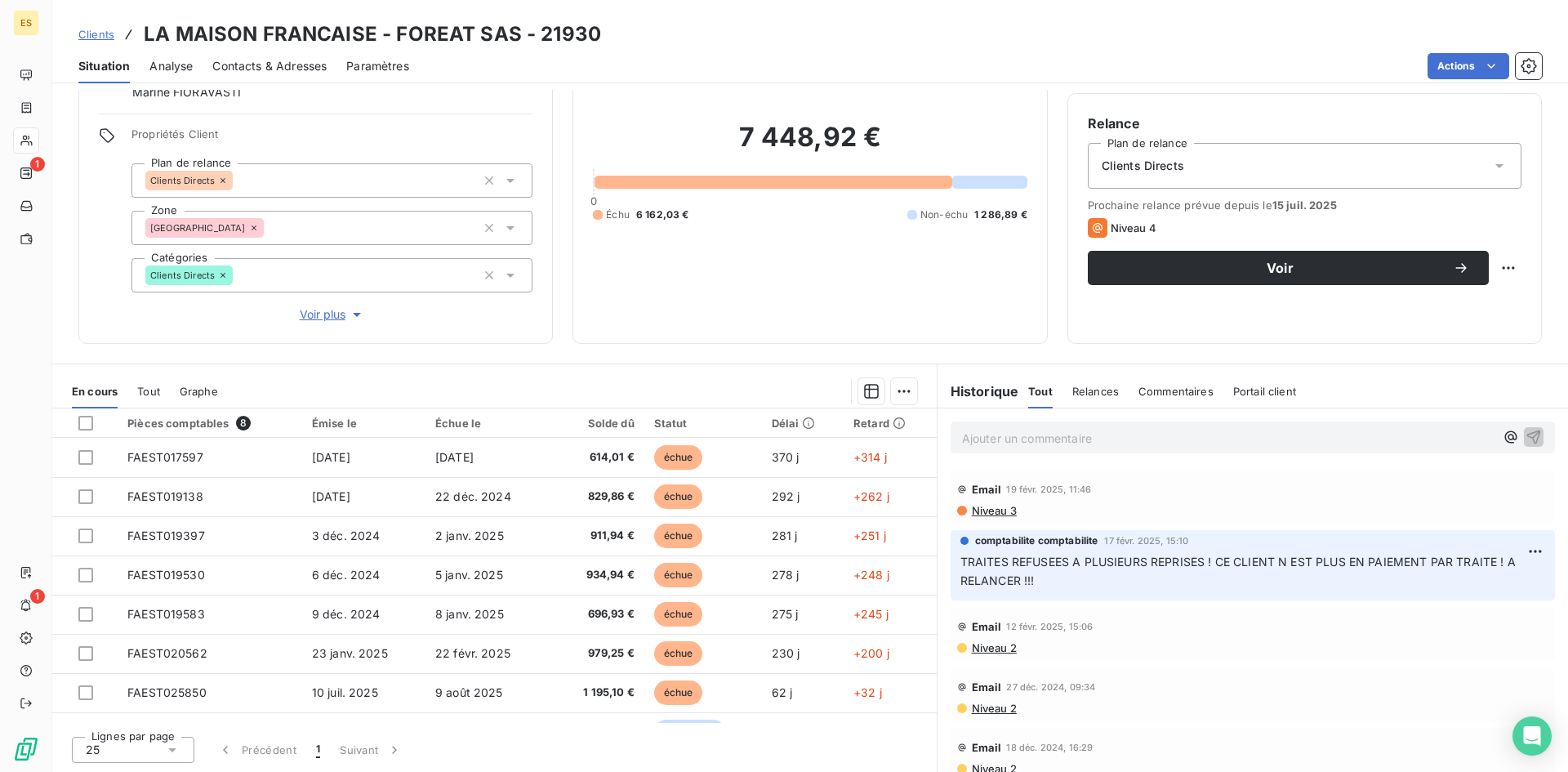
click at [1185, 64] on div "Actions" at bounding box center [985, 66] width 1113 height 27
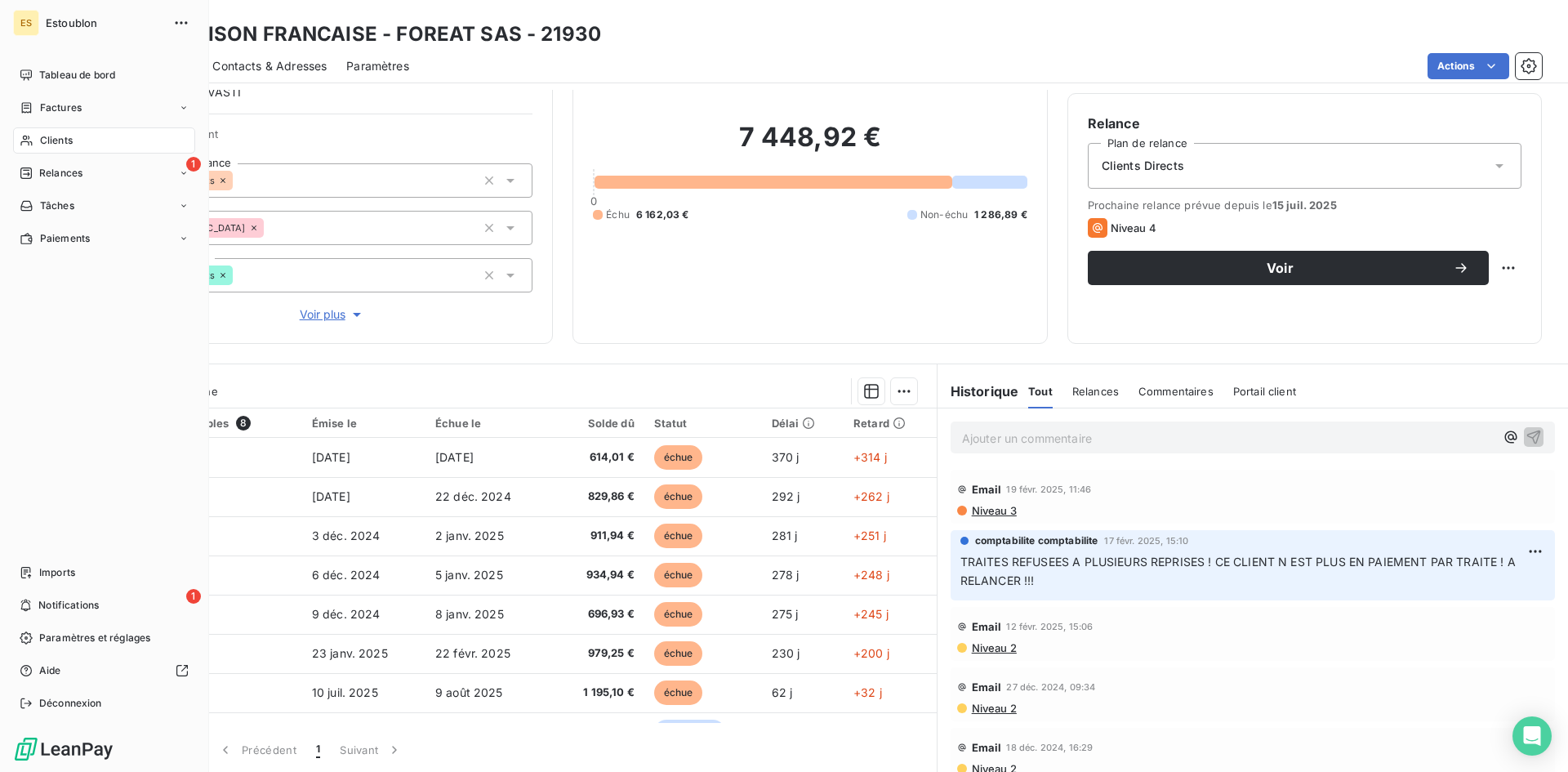
click at [51, 140] on span "Clients" at bounding box center [55, 141] width 32 height 15
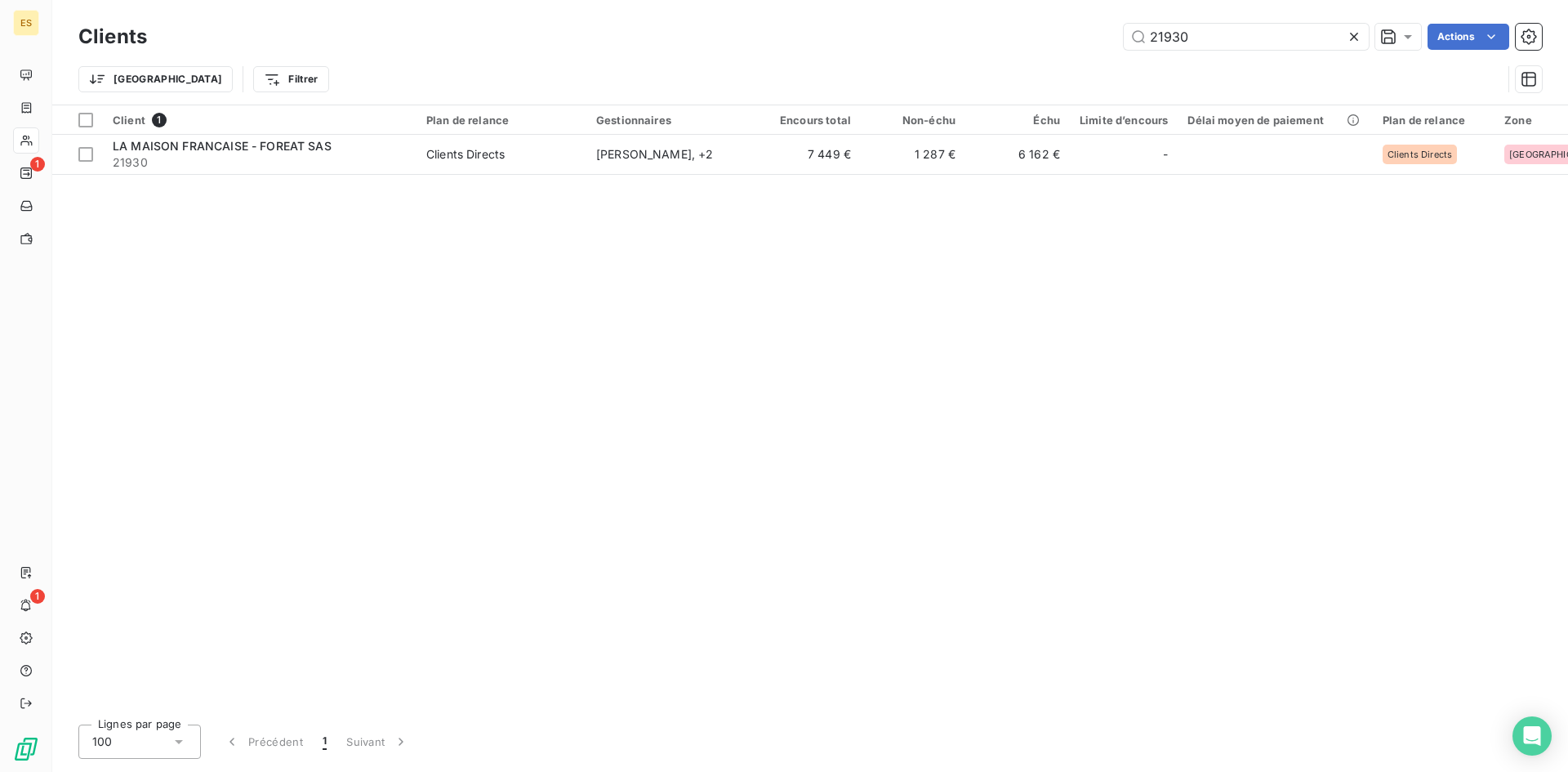
drag, startPoint x: 1079, startPoint y: 36, endPoint x: 1051, endPoint y: 37, distance: 28.0
click at [1051, 37] on div "21930 Actions" at bounding box center [854, 37] width 1375 height 27
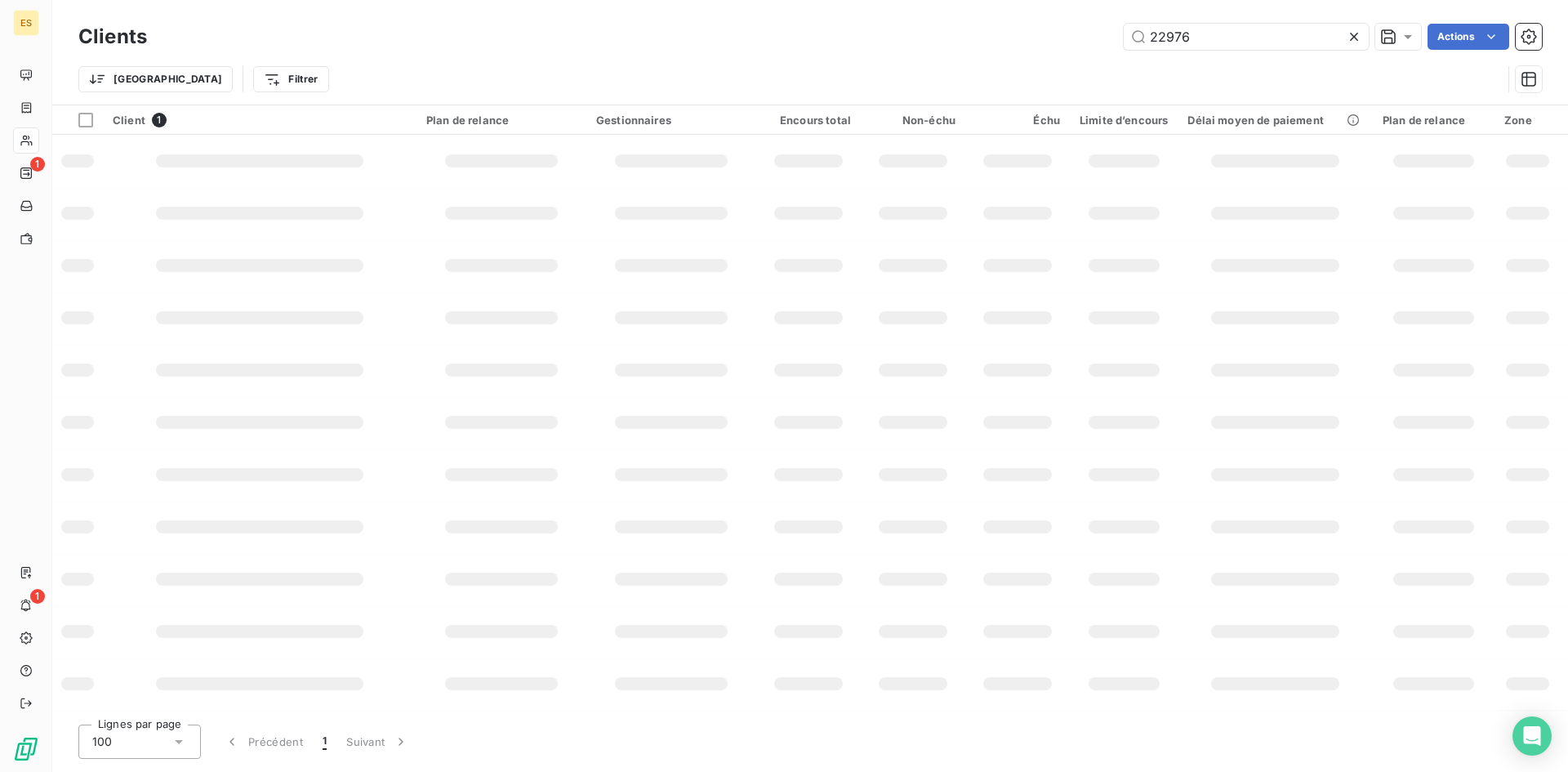
type input "22976"
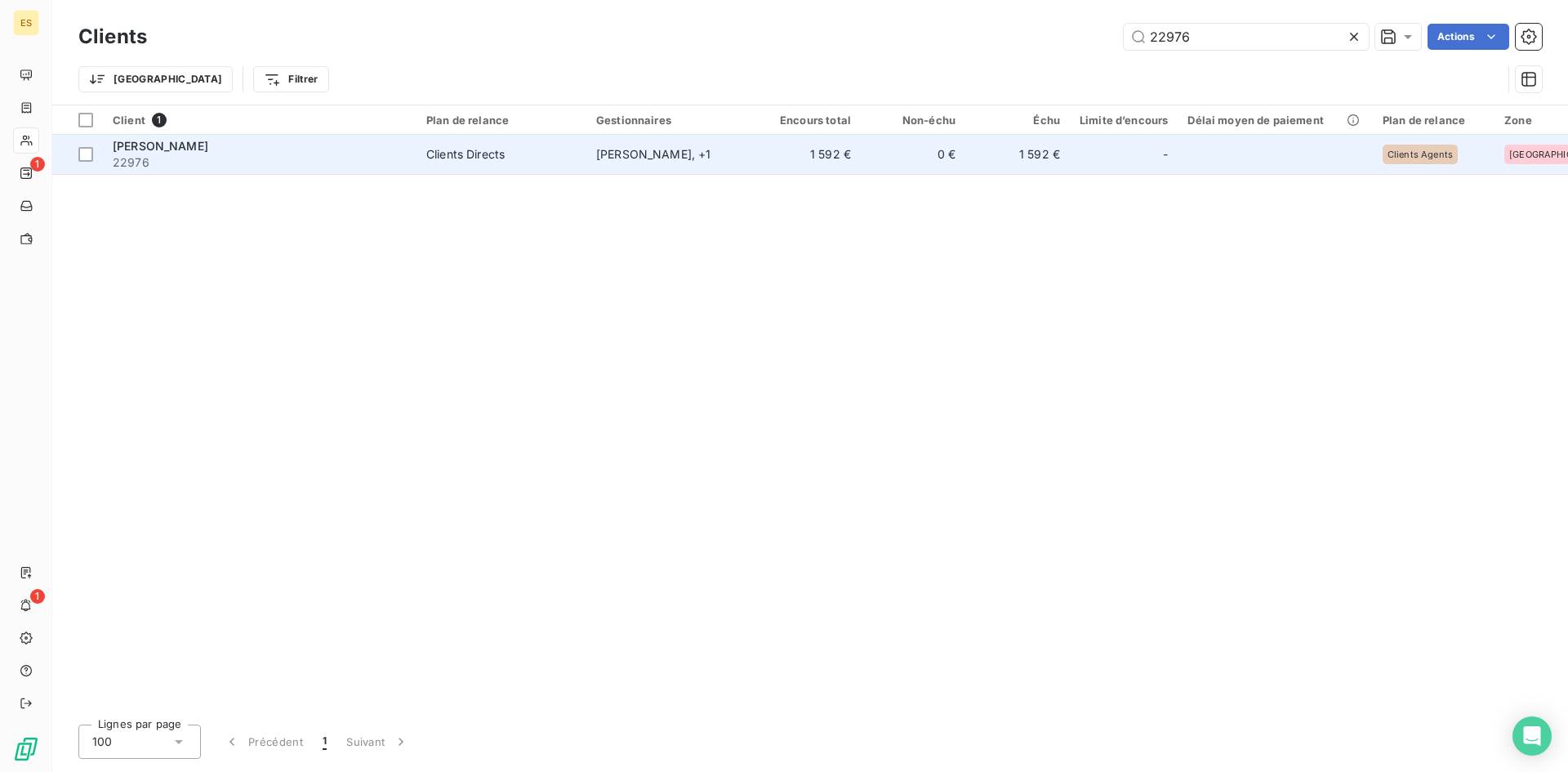
click at [513, 160] on span "Clients Directs" at bounding box center [501, 155] width 150 height 17
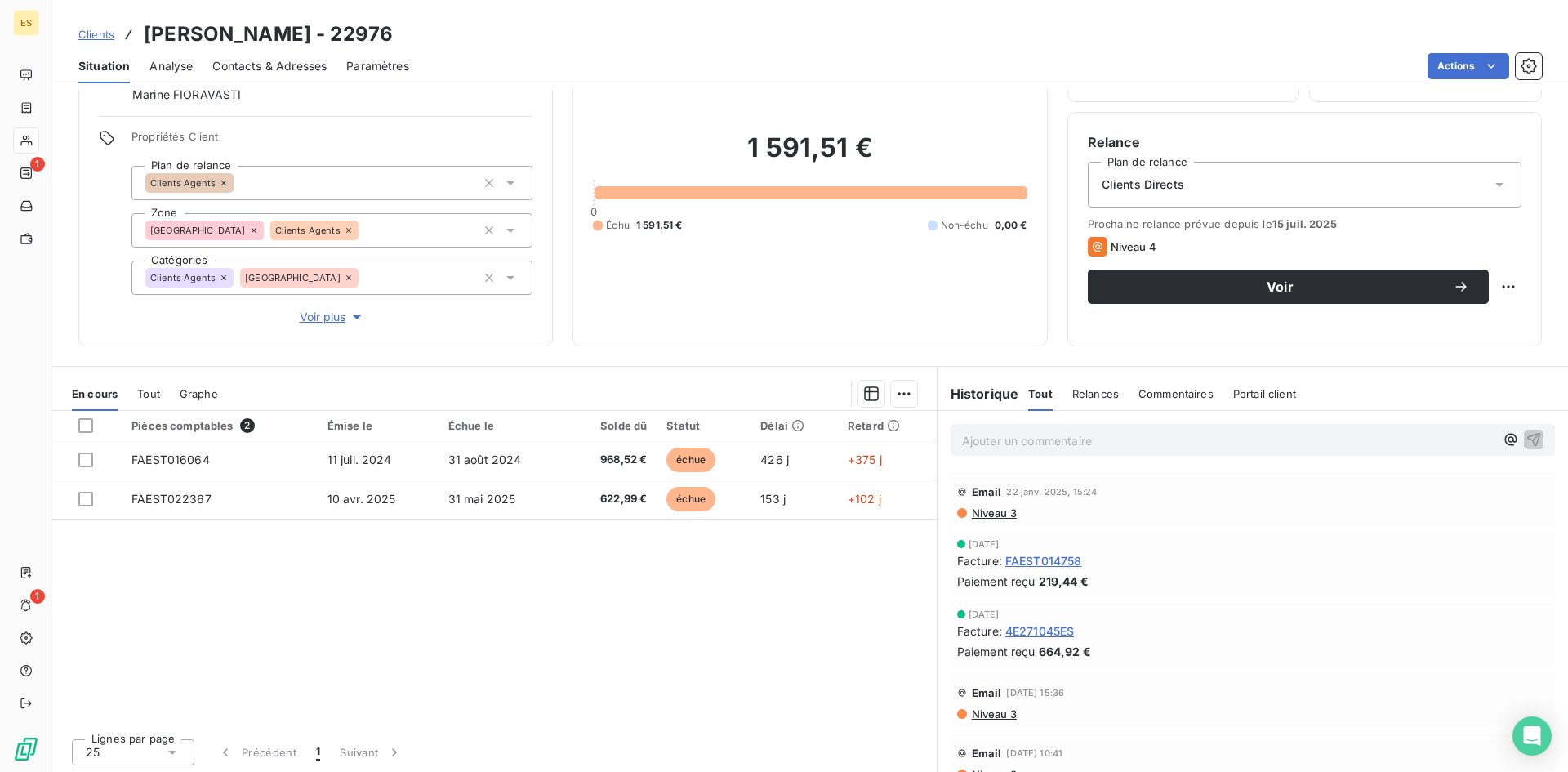
scroll to position [104, 0]
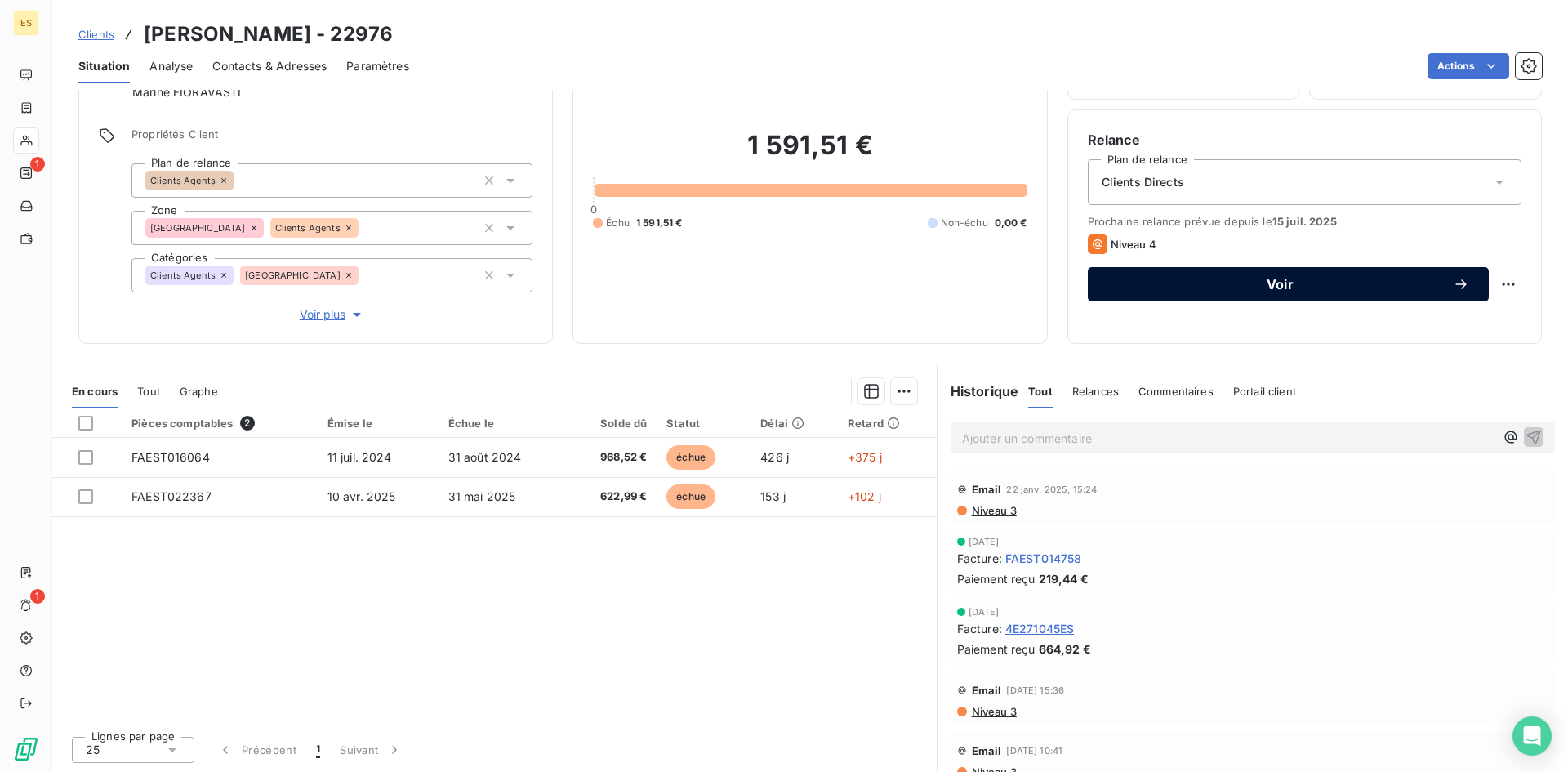
click at [1272, 284] on span "Voir" at bounding box center [1279, 284] width 345 height 13
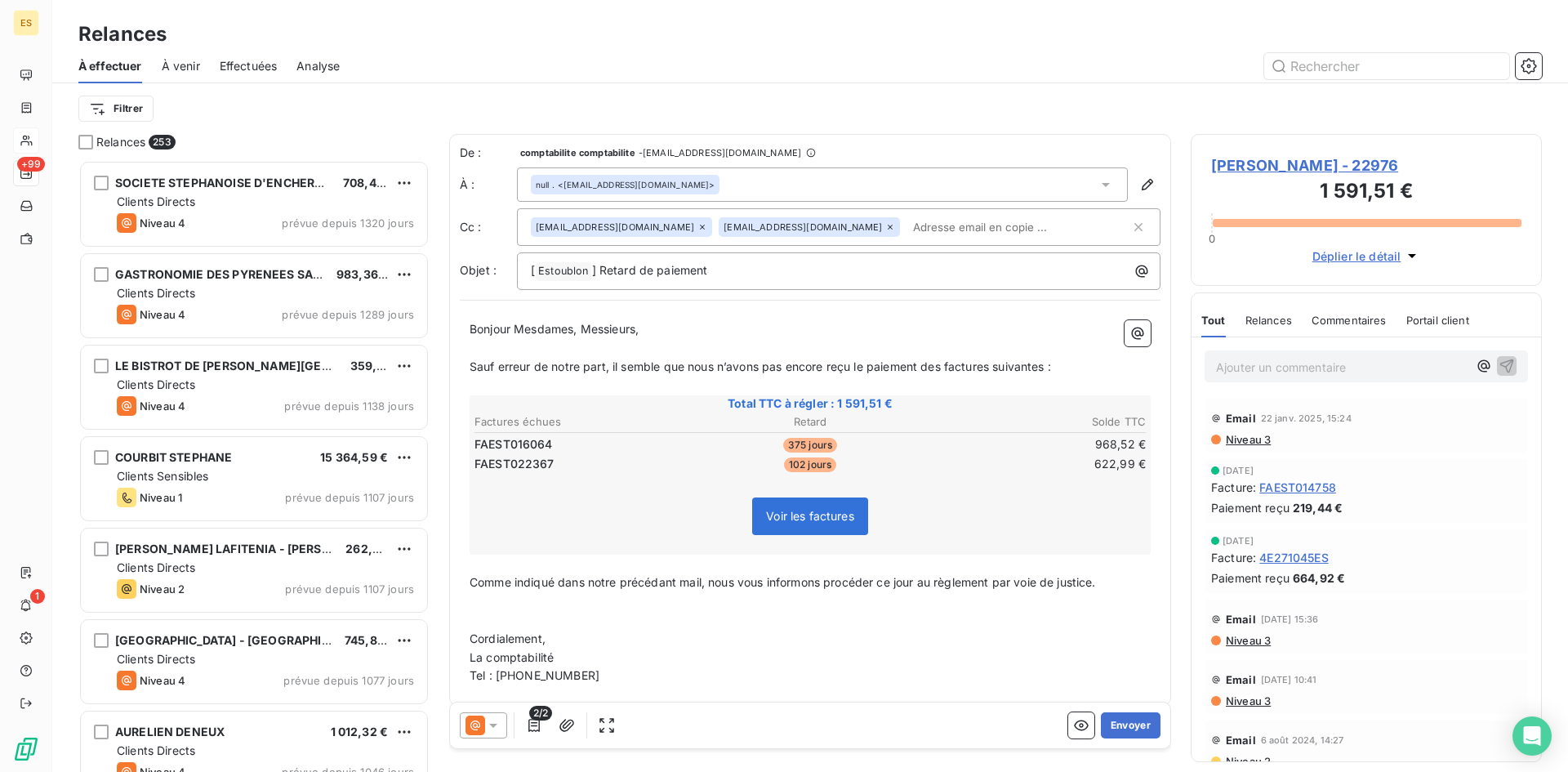
scroll to position [600, 339]
click at [1325, 61] on input "text" at bounding box center [1387, 66] width 245 height 27
type input "23186"
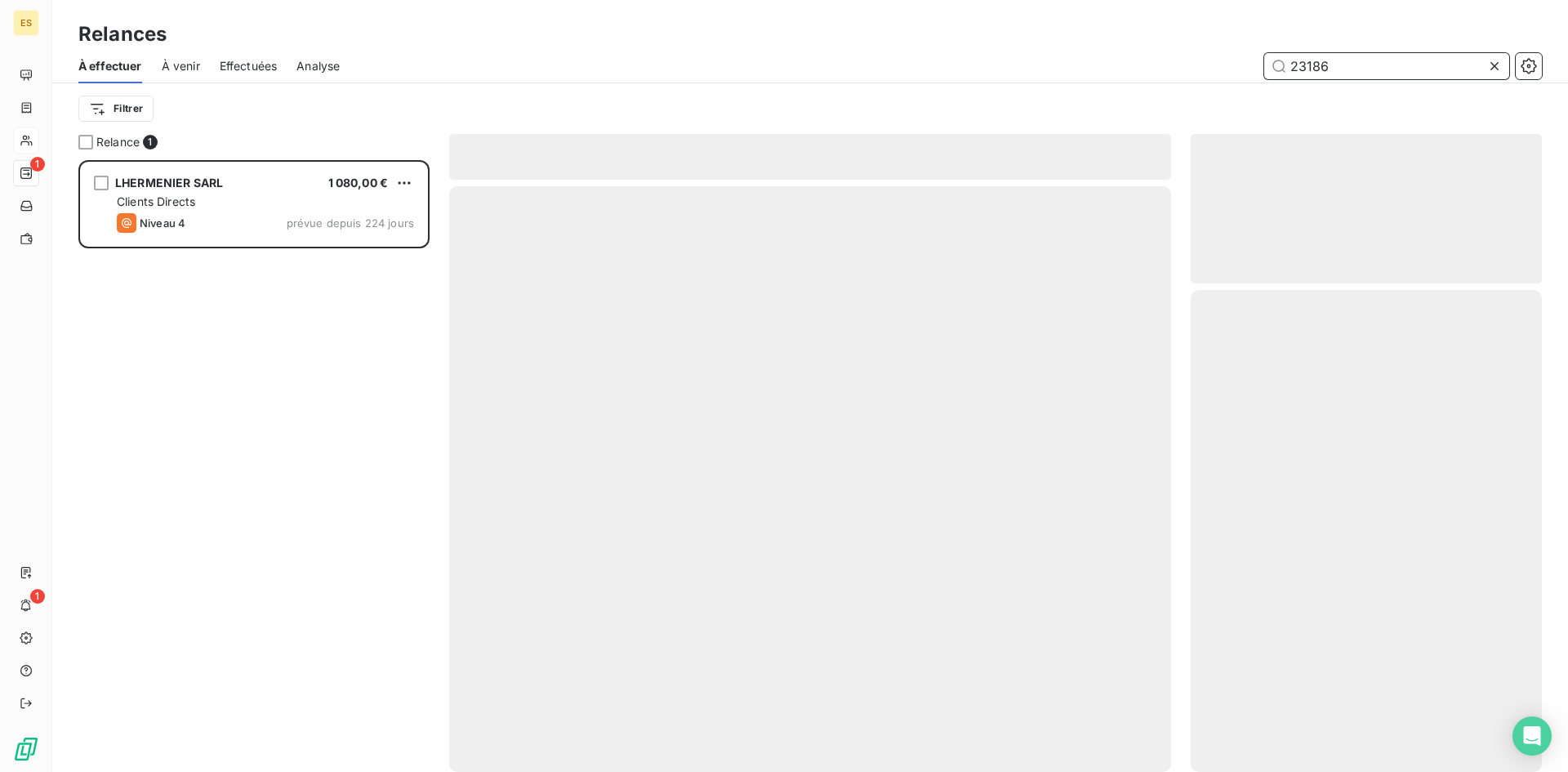
scroll to position [600, 339]
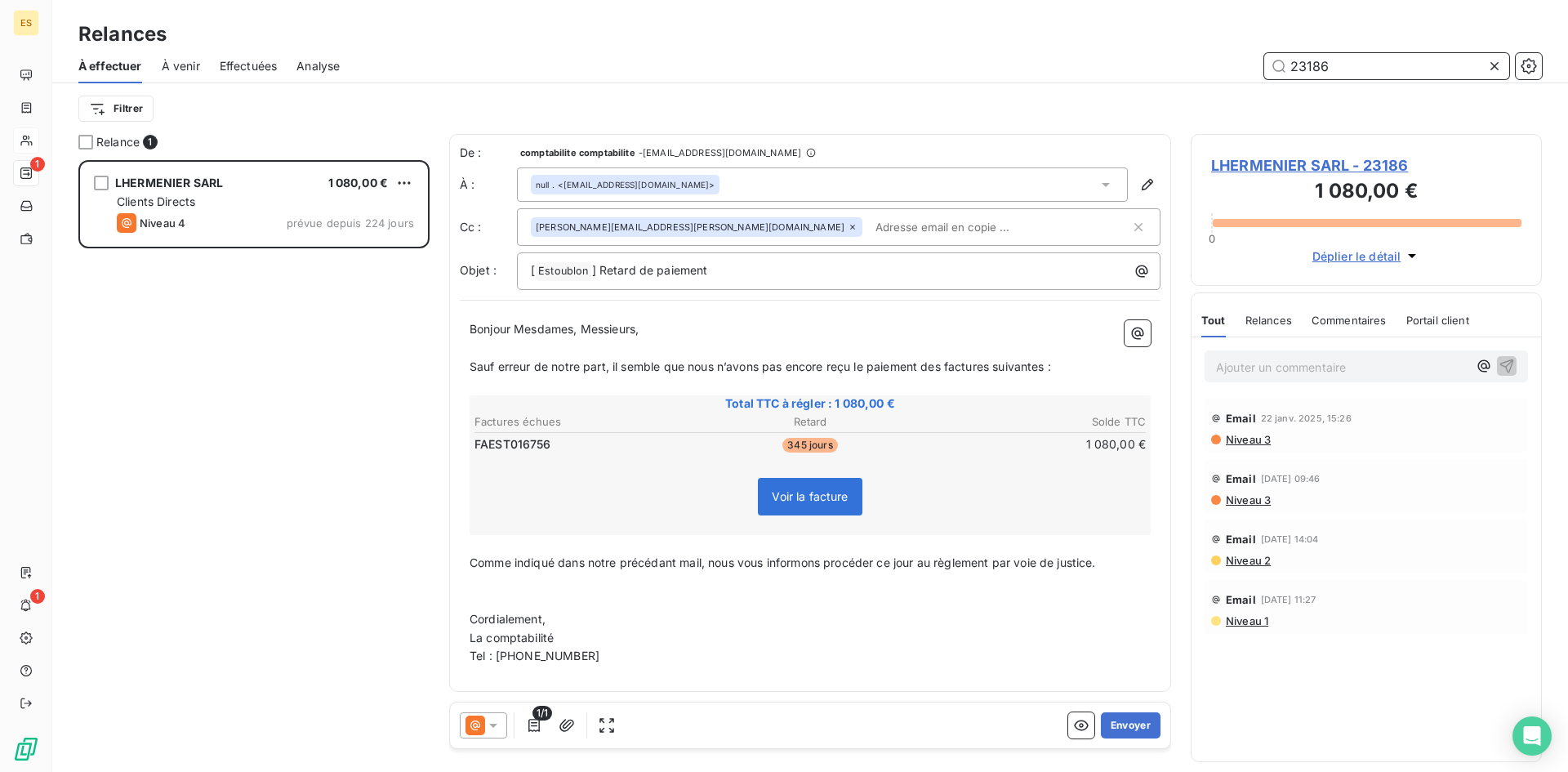
drag, startPoint x: 1340, startPoint y: 67, endPoint x: 1289, endPoint y: 65, distance: 51.0
click at [1289, 65] on input "23186" at bounding box center [1387, 66] width 245 height 27
